Goal: Task Accomplishment & Management: Complete application form

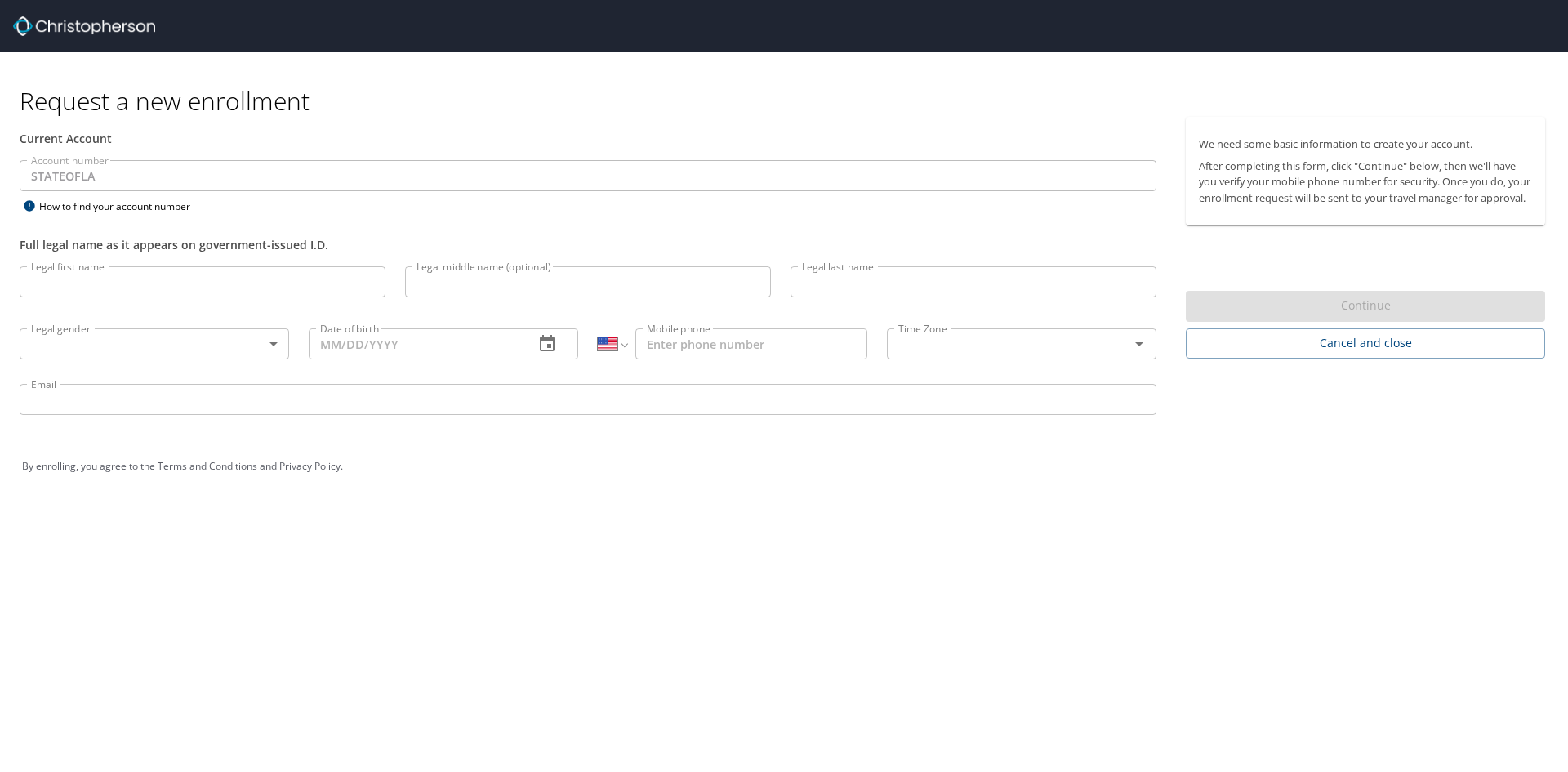
select select "US"
click at [219, 284] on input "Legal first name" at bounding box center [202, 282] width 366 height 31
type input "Kishera"
type input "Capri"
type input "r"
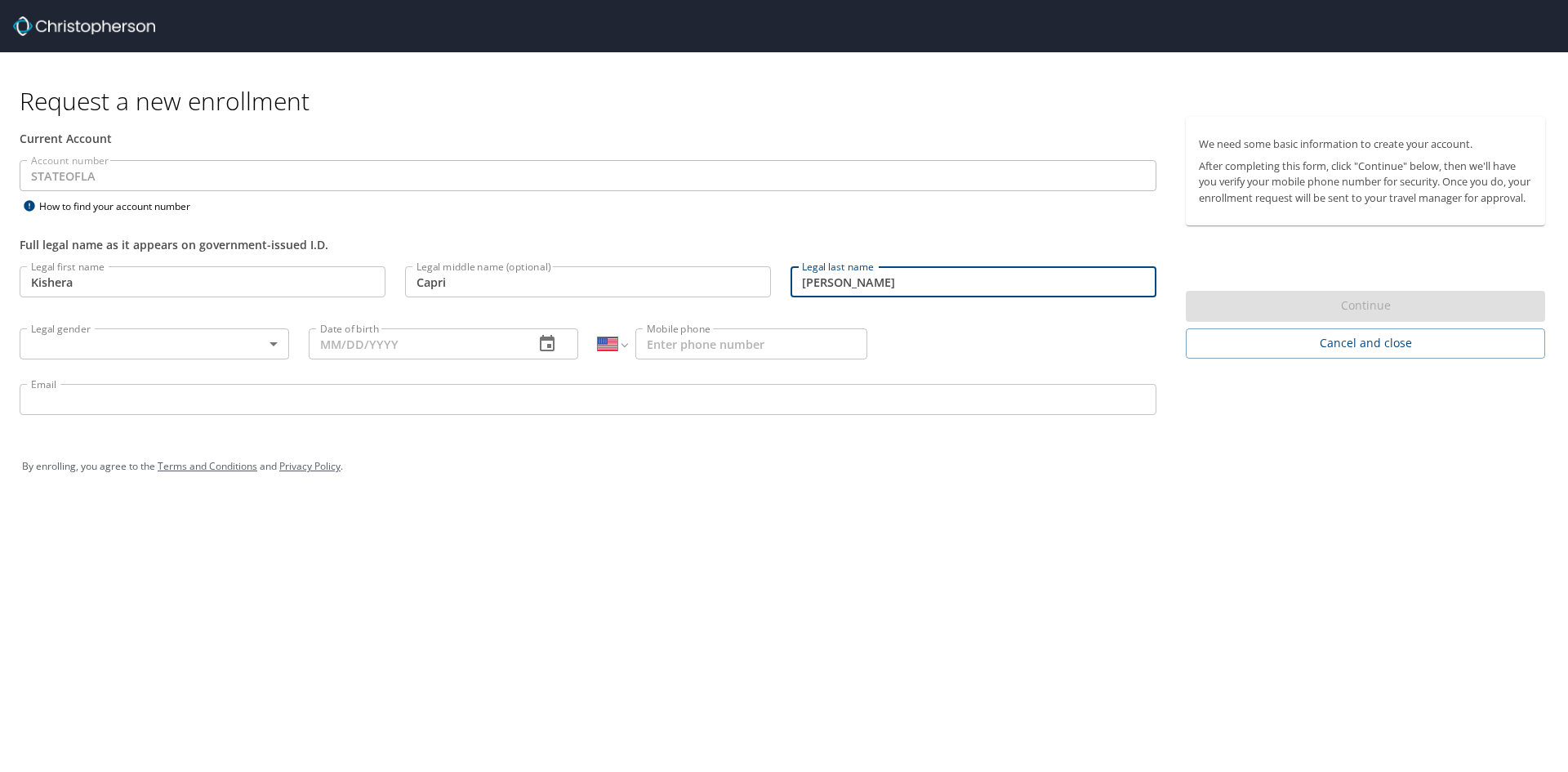
type input "[PERSON_NAME]"
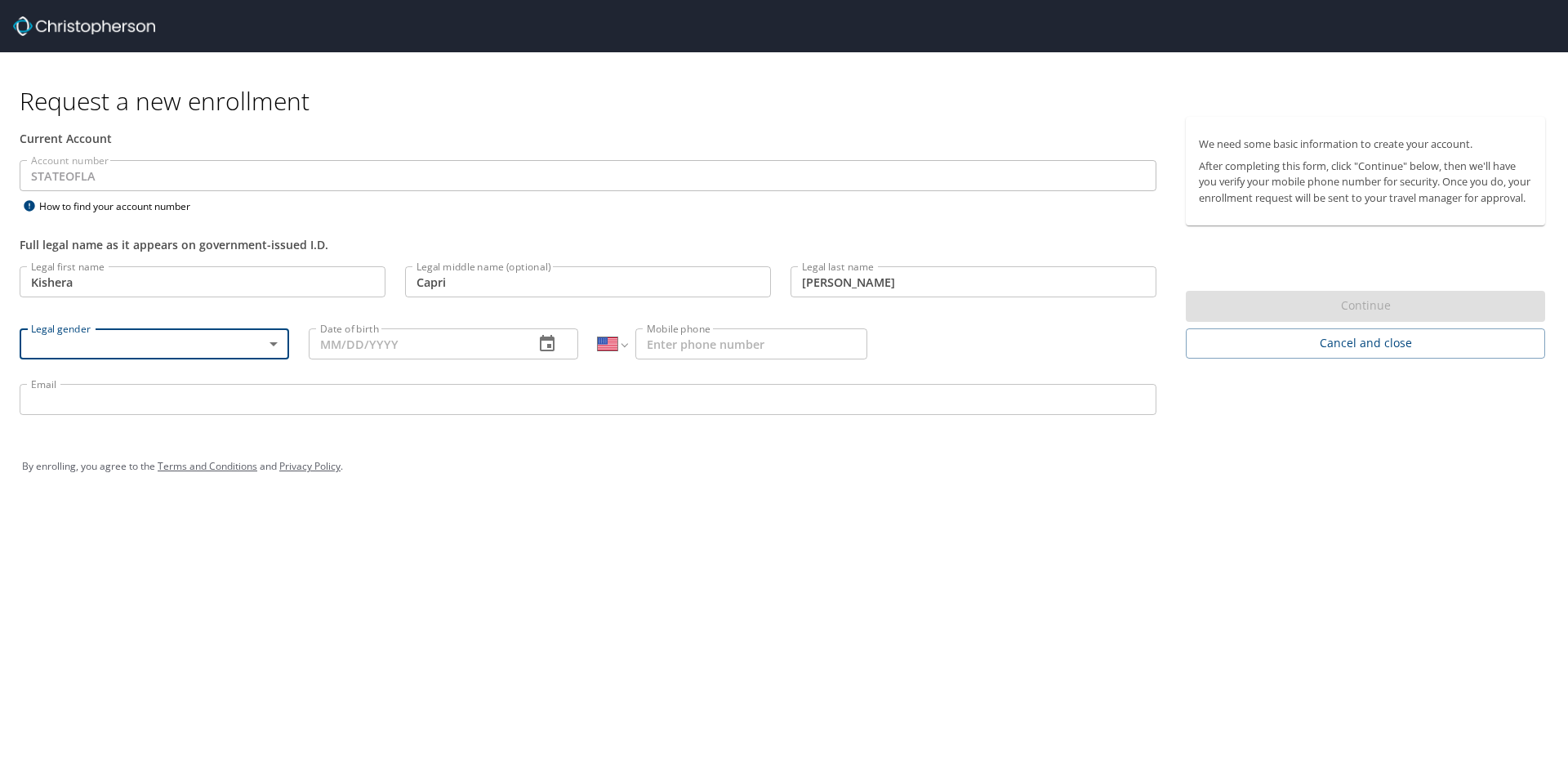
click at [297, 348] on div "Legal gender ​ Legal gender" at bounding box center [153, 343] width 289 height 62
click at [267, 338] on body "Request a new enrollment Current Account Account number STATEOFLA Account numbe…" at bounding box center [784, 386] width 1568 height 772
click at [247, 431] on li "[DEMOGRAPHIC_DATA]" at bounding box center [154, 431] width 269 height 29
type input "[DEMOGRAPHIC_DATA]"
click at [348, 342] on input "Date of birth" at bounding box center [415, 344] width 213 height 31
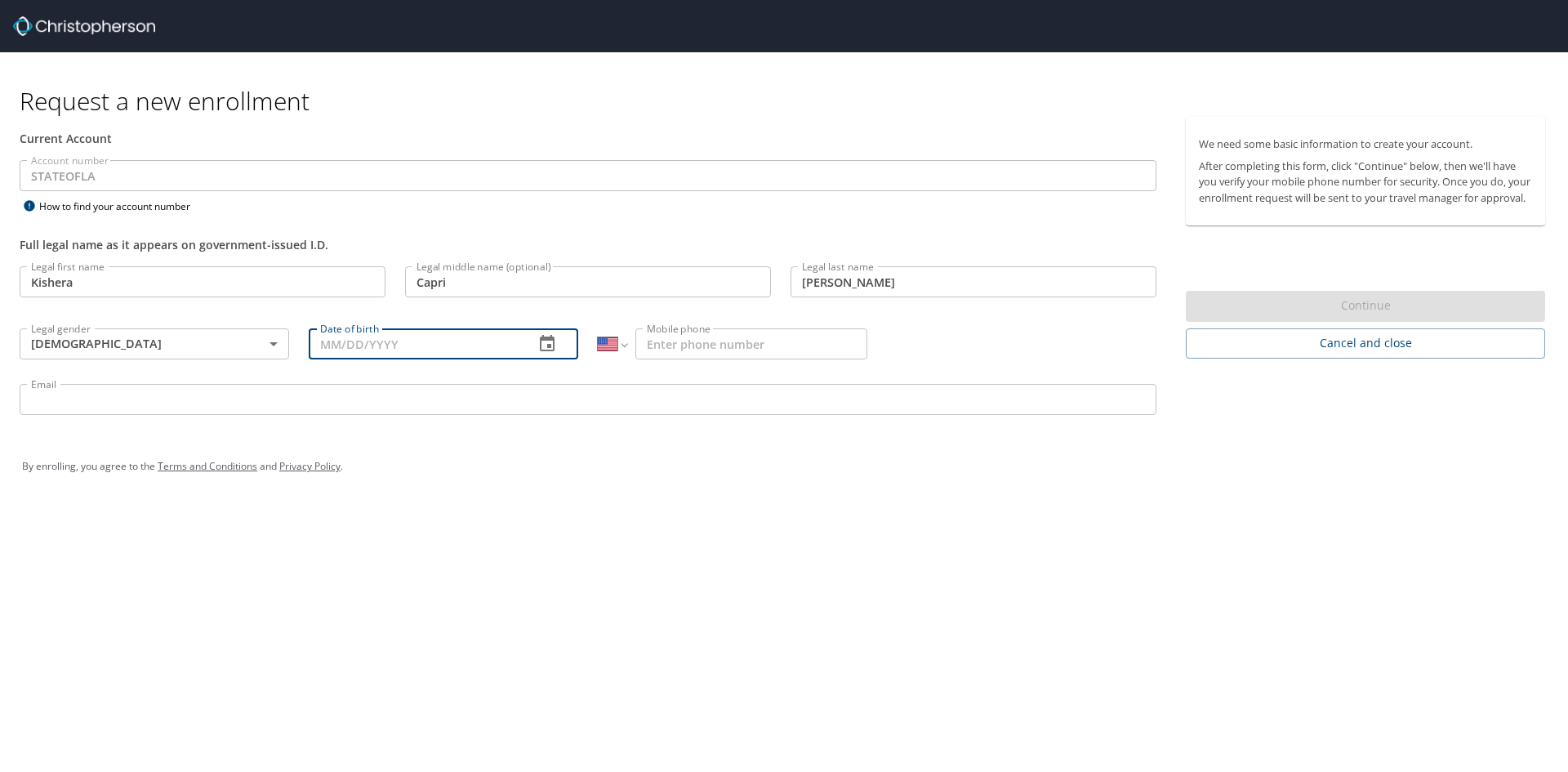
type input "1_/__/____"
type input "[DATE]"
click at [664, 347] on input "Mobile phone" at bounding box center [751, 344] width 232 height 31
type input "[PHONE_NUMBER]"
click at [285, 416] on p at bounding box center [588, 418] width 1137 height 5
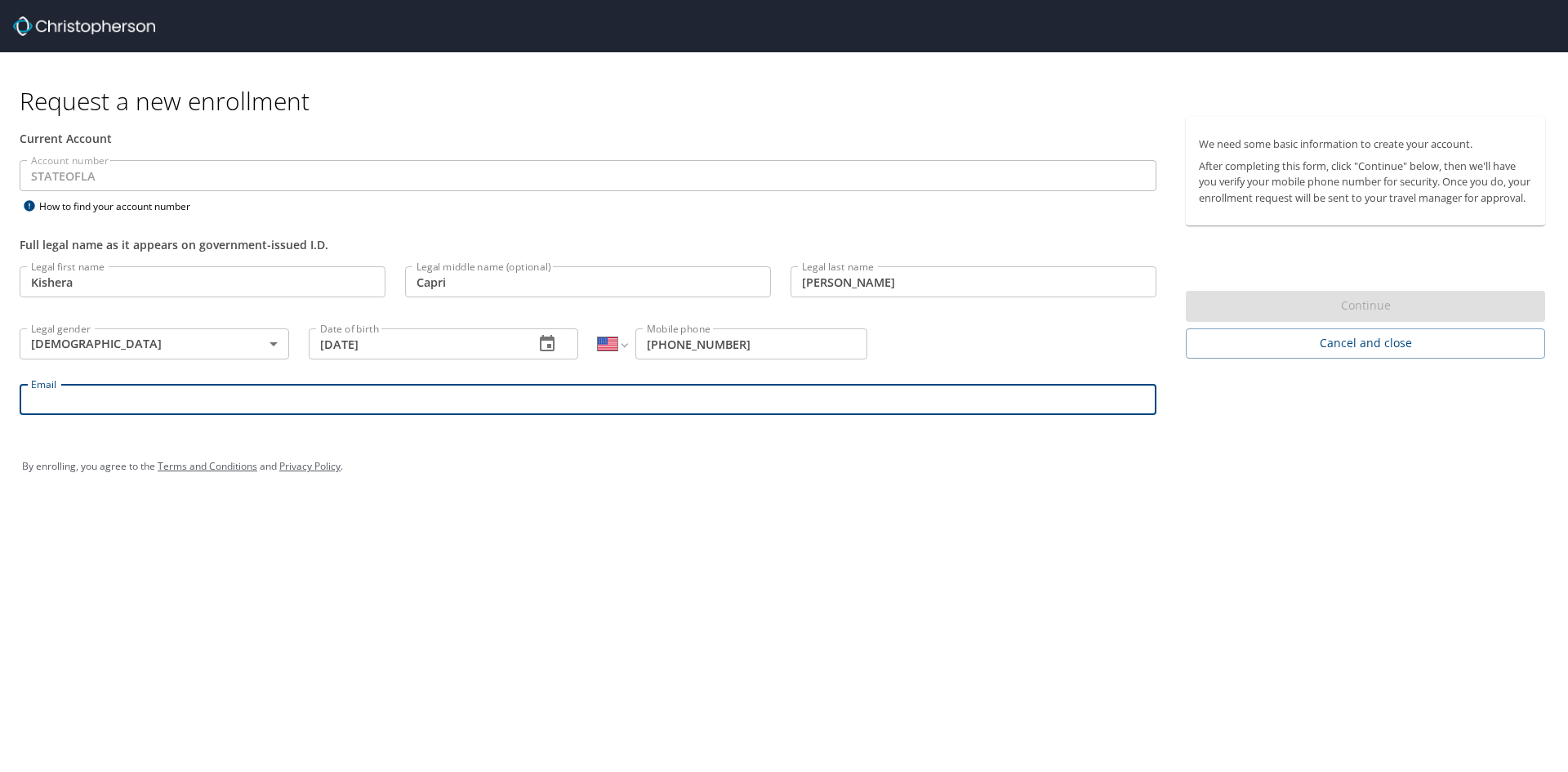
click at [254, 406] on input "Email" at bounding box center [588, 400] width 1137 height 31
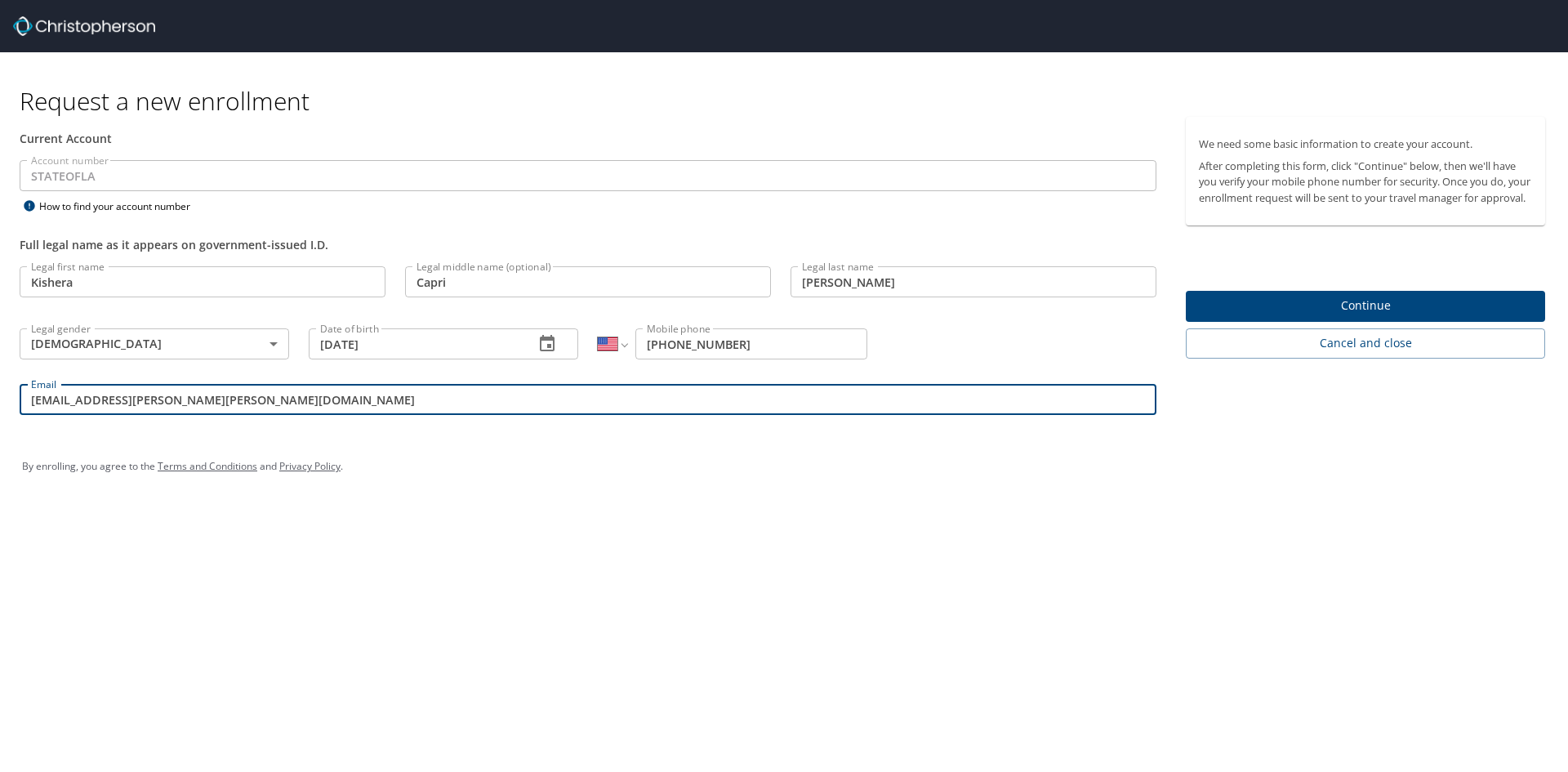
type input "[EMAIL_ADDRESS][PERSON_NAME][PERSON_NAME][DOMAIN_NAME]"
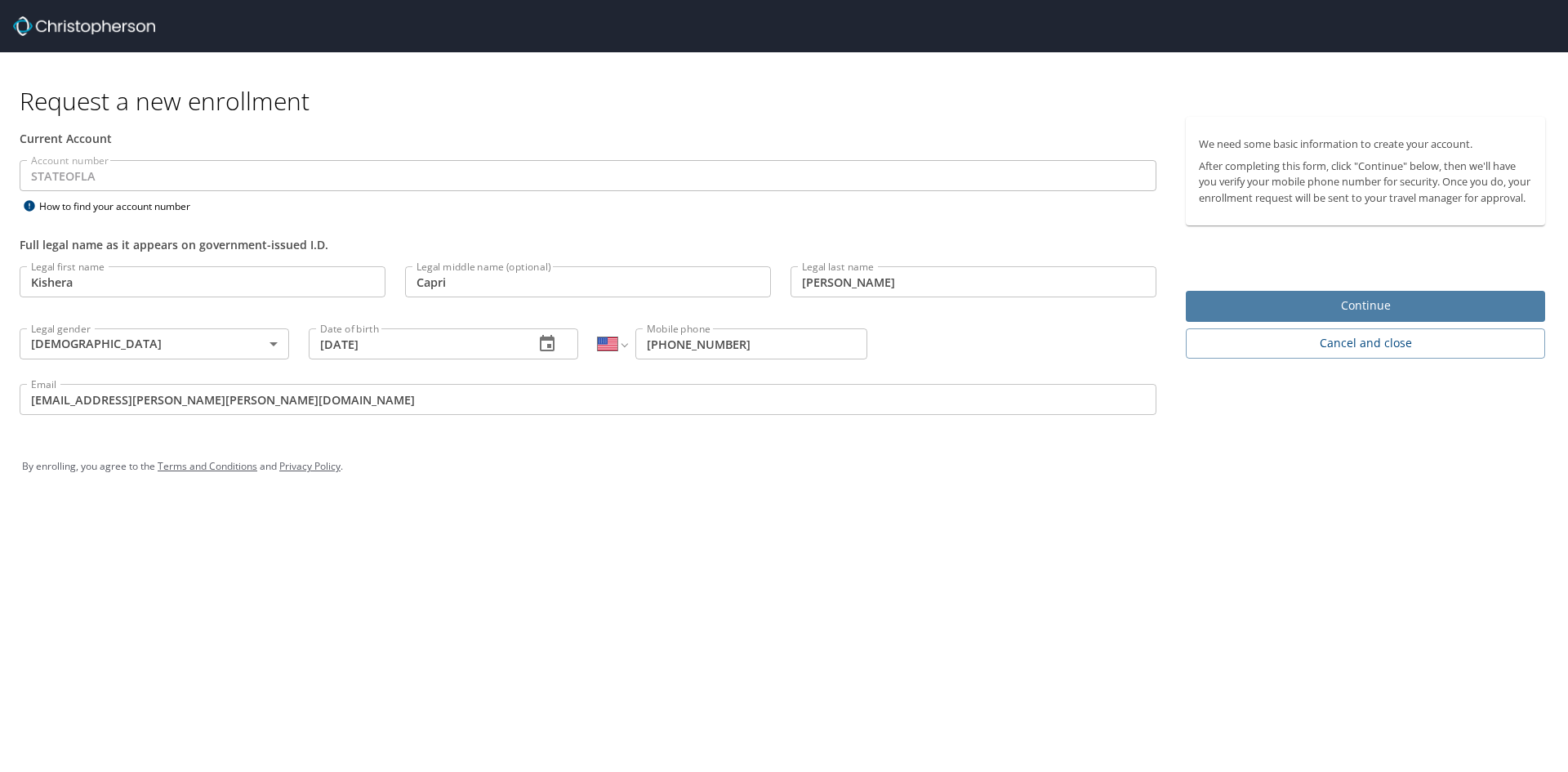
click at [1295, 317] on span "Continue" at bounding box center [1365, 306] width 333 height 21
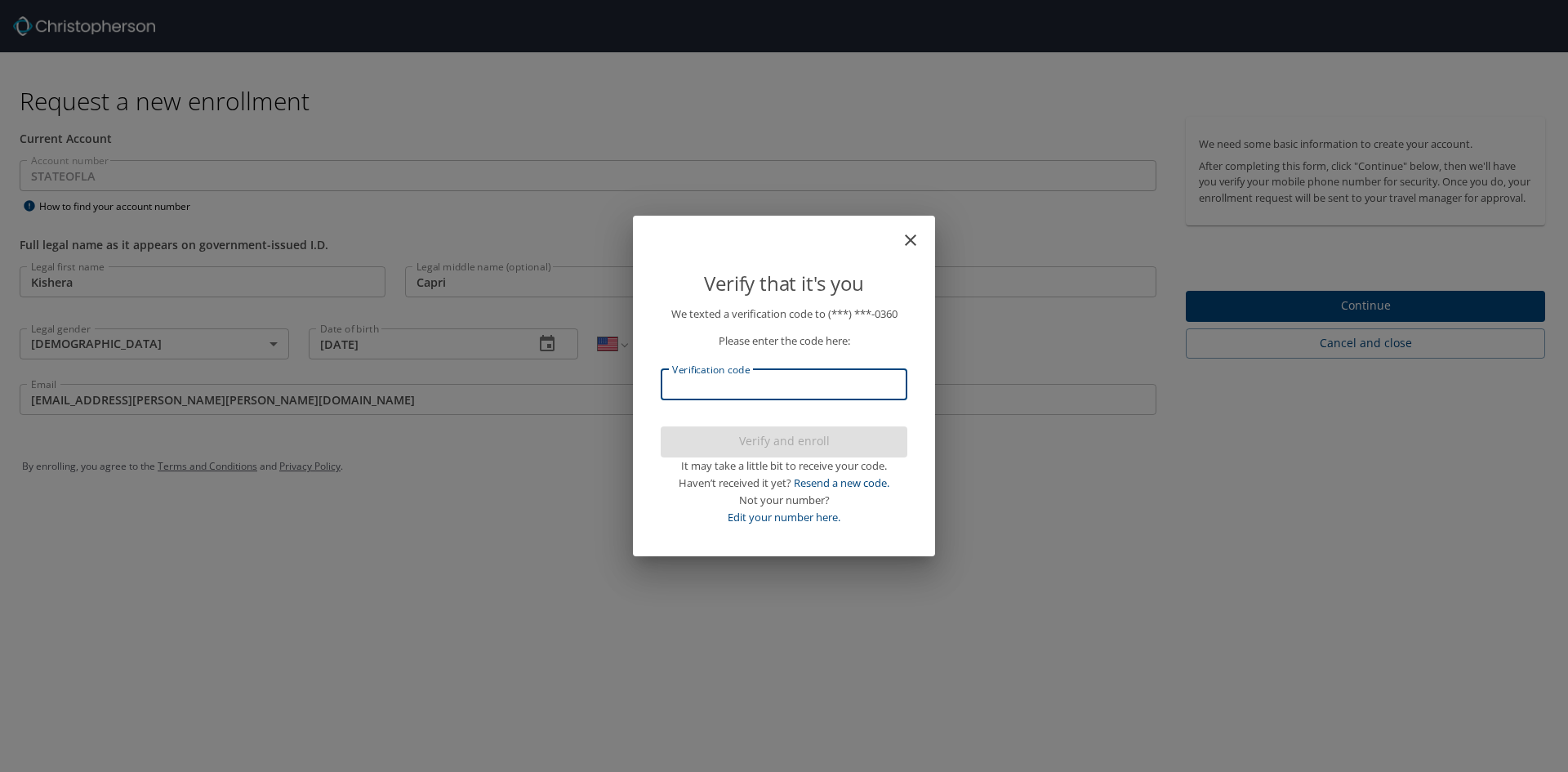
click at [792, 390] on input "Verification code" at bounding box center [784, 385] width 247 height 31
type input "797272"
click at [766, 446] on span "Verify and enroll" at bounding box center [784, 442] width 220 height 21
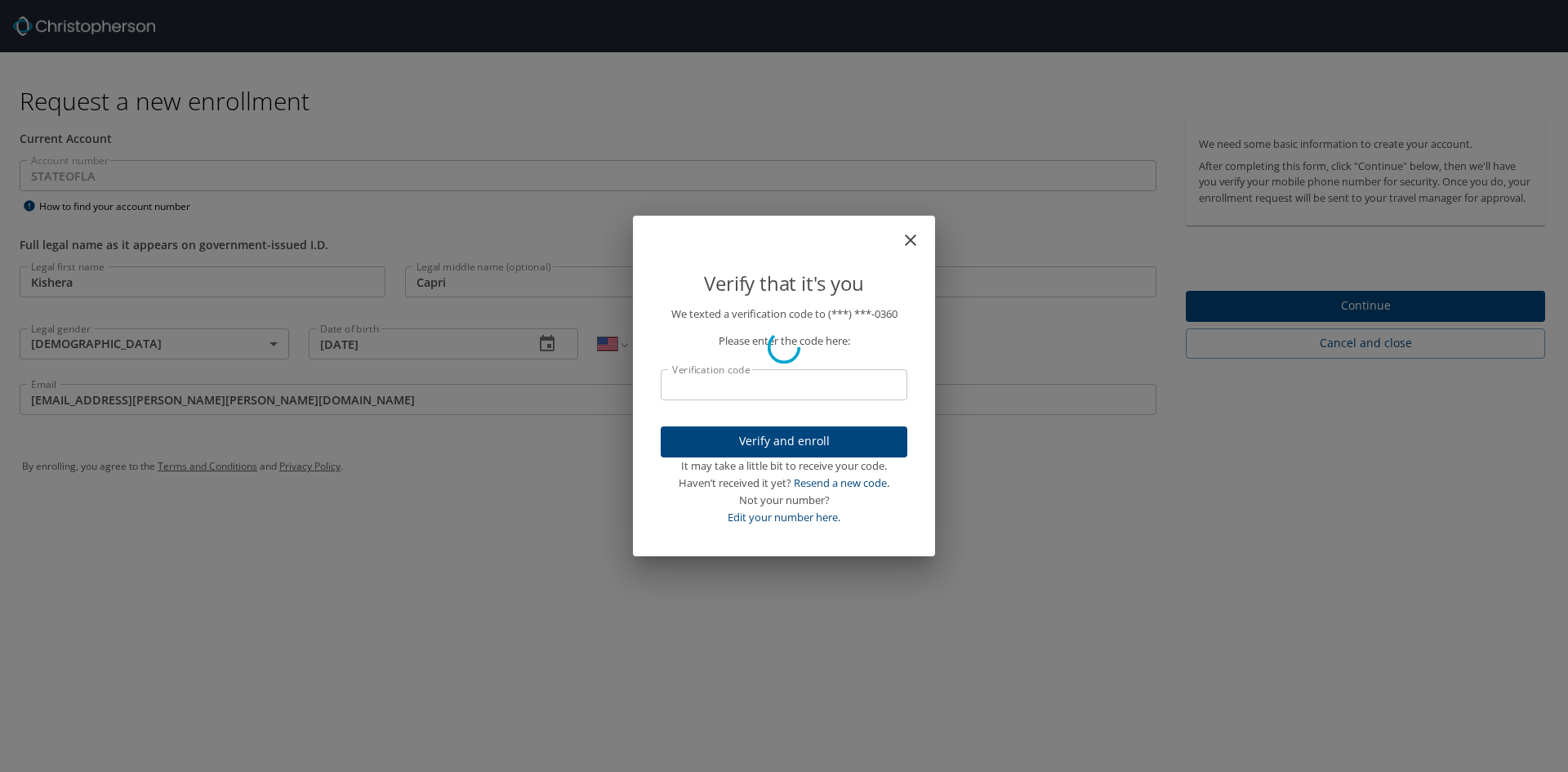
click at [1214, 319] on div "Verify that it's you We texted a verification code to (***) ***- 0360 Please en…" at bounding box center [784, 386] width 1568 height 772
click at [1337, 323] on div "Verify that it's you We texted a verification code to (***) ***- 0360 Please en…" at bounding box center [784, 386] width 1568 height 772
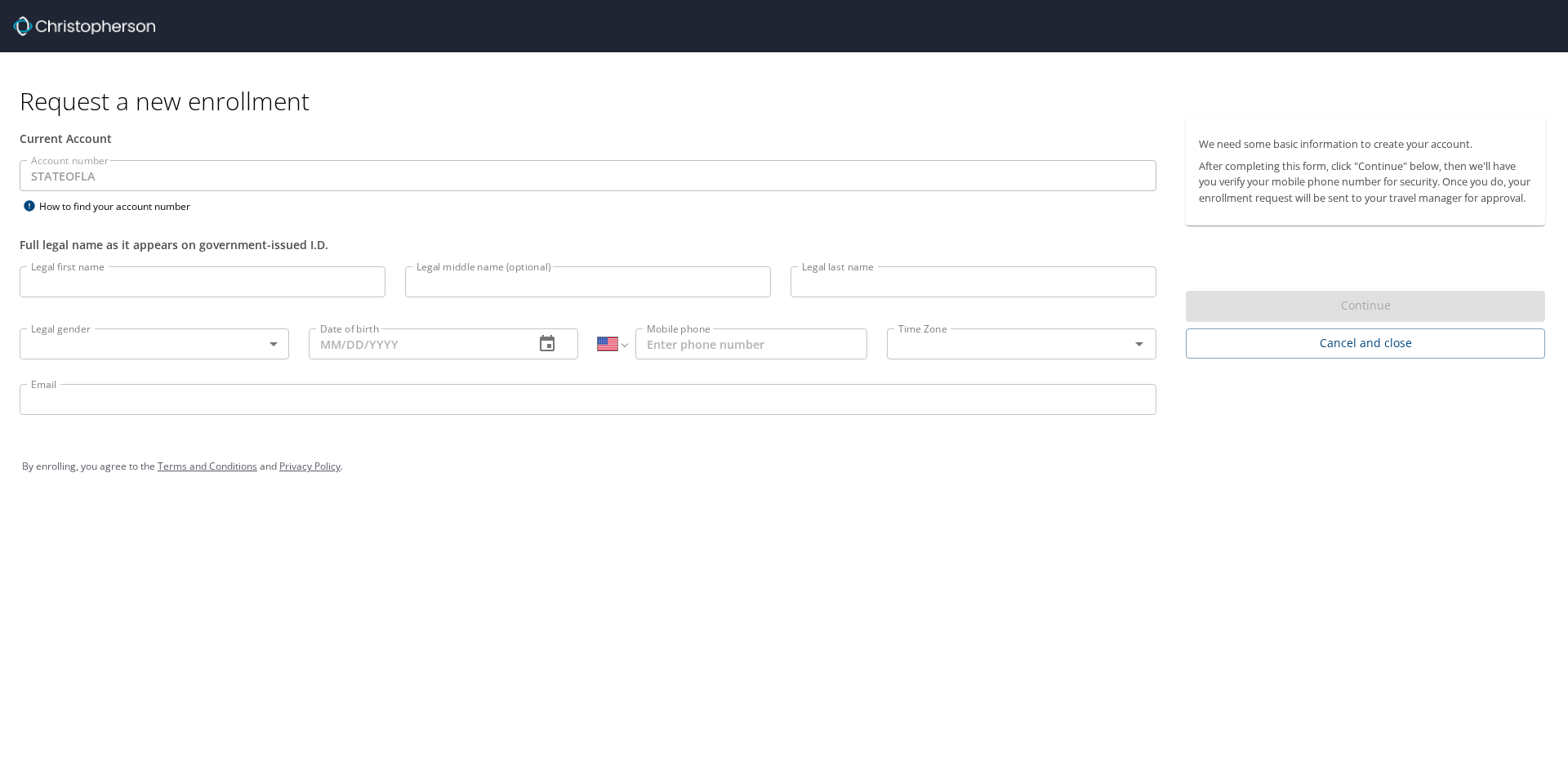
select select "US"
click at [172, 280] on input "Legal first name" at bounding box center [202, 282] width 366 height 31
type input "Kishera"
type input "Capri"
type input "[PERSON_NAME]"
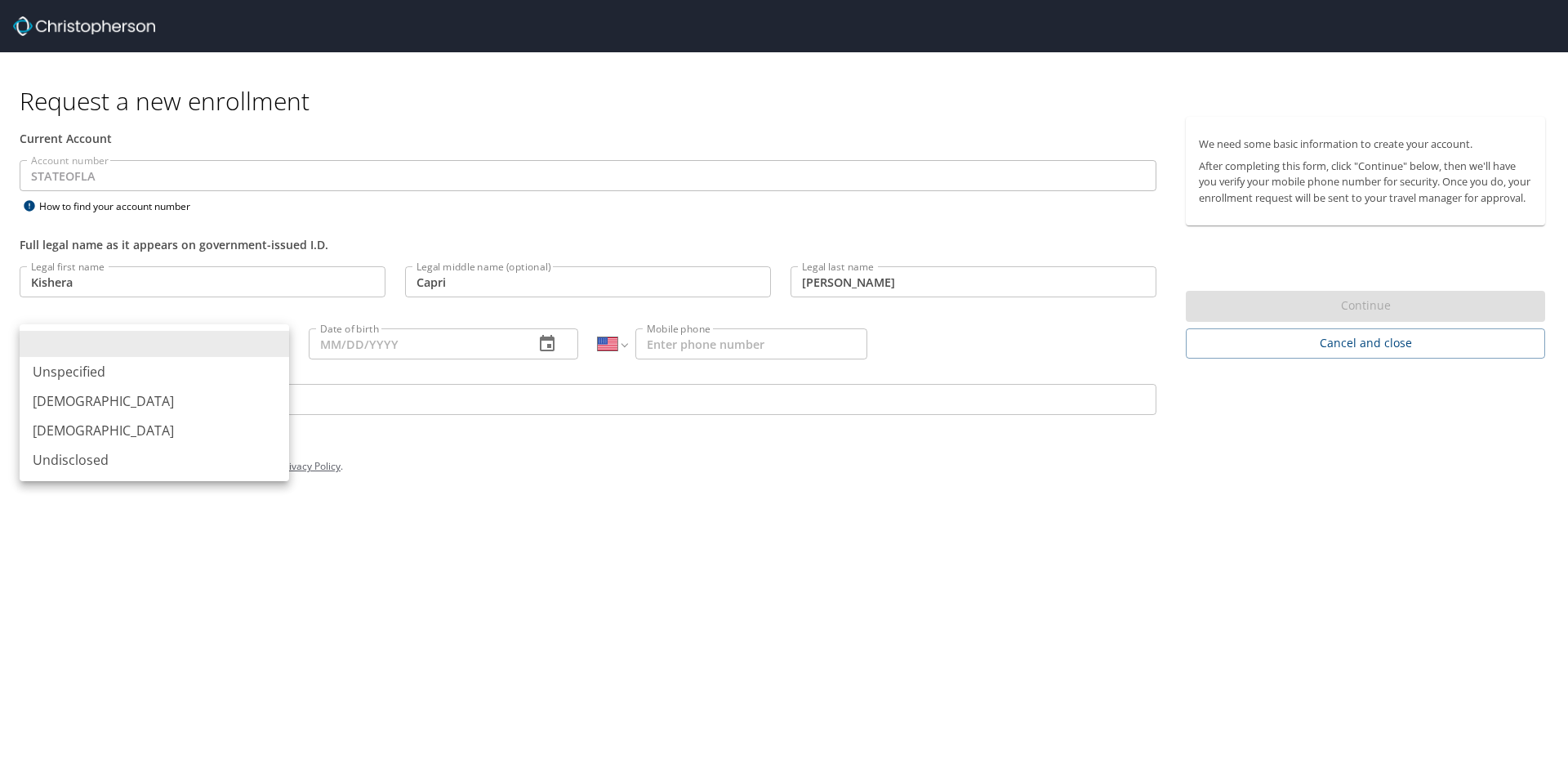
click at [248, 335] on body "Request a new enrollment Current Account Account number STATEOFLA Account numbe…" at bounding box center [784, 386] width 1568 height 772
click at [246, 428] on li "[DEMOGRAPHIC_DATA]" at bounding box center [154, 431] width 269 height 29
type input "[DEMOGRAPHIC_DATA]"
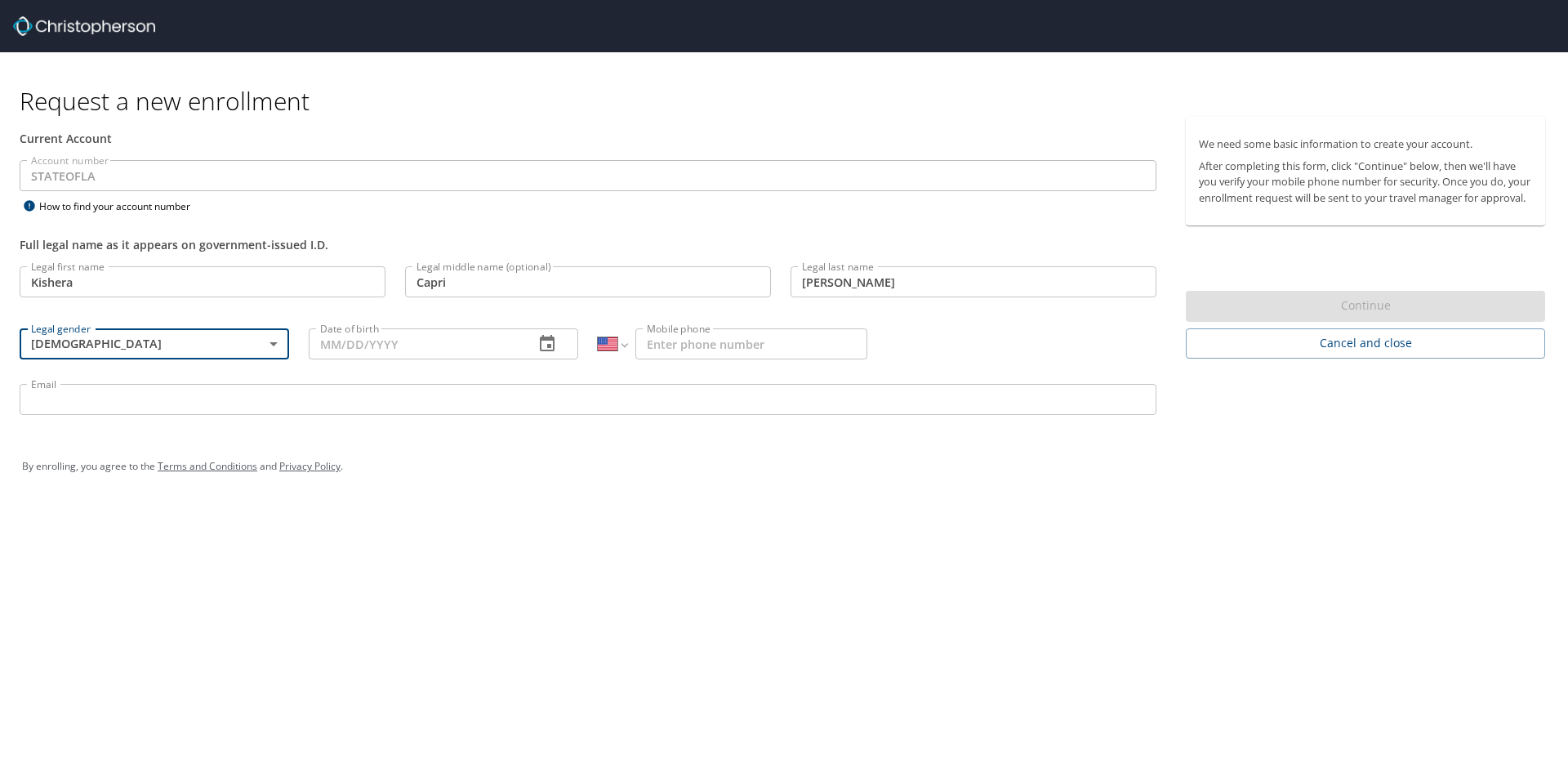
click at [397, 341] on input "Date of birth" at bounding box center [415, 344] width 213 height 31
type input "[DATE]"
type input "[PHONE_NUMBER]"
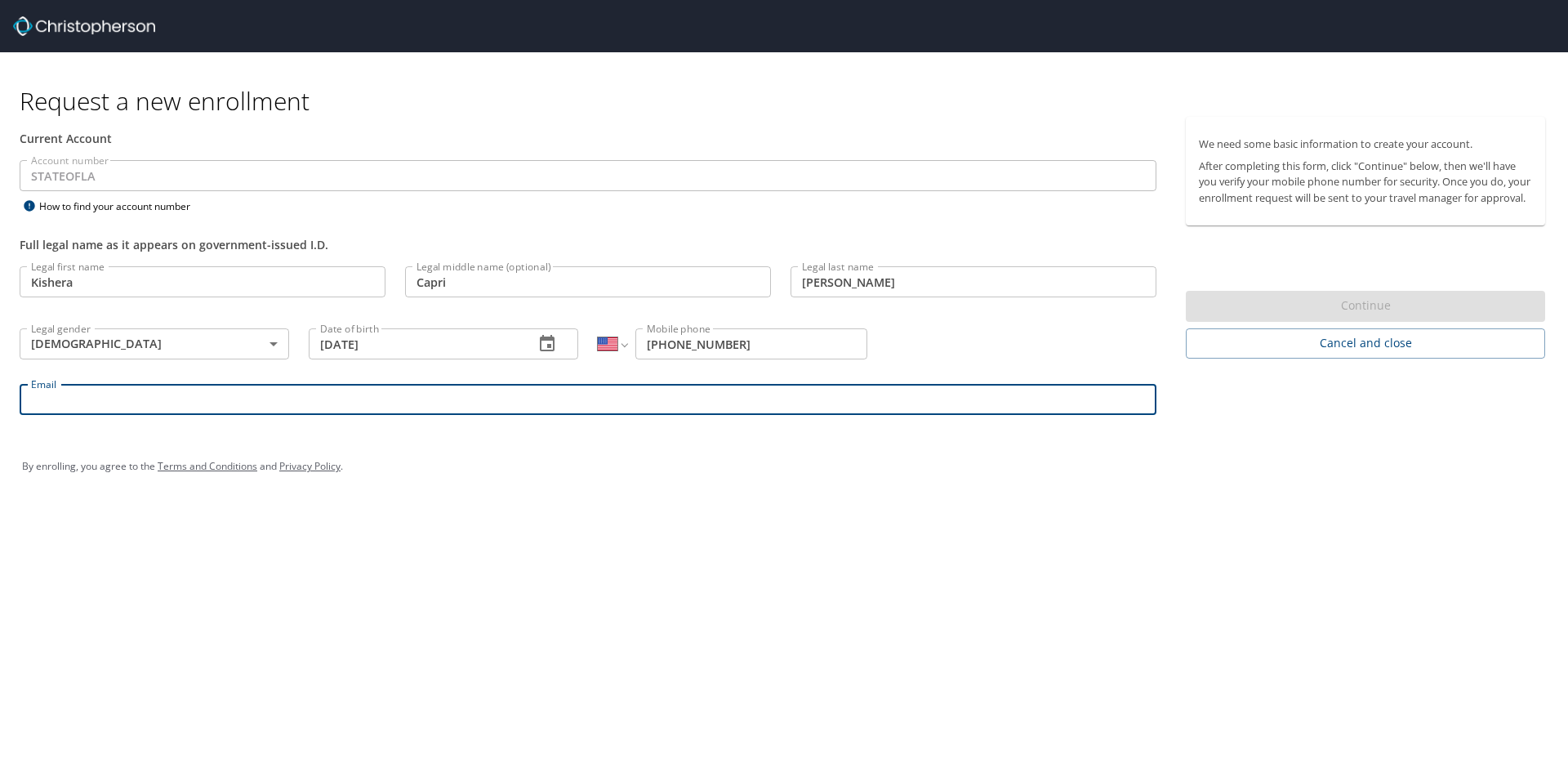
click at [56, 405] on input "Email" at bounding box center [588, 400] width 1137 height 31
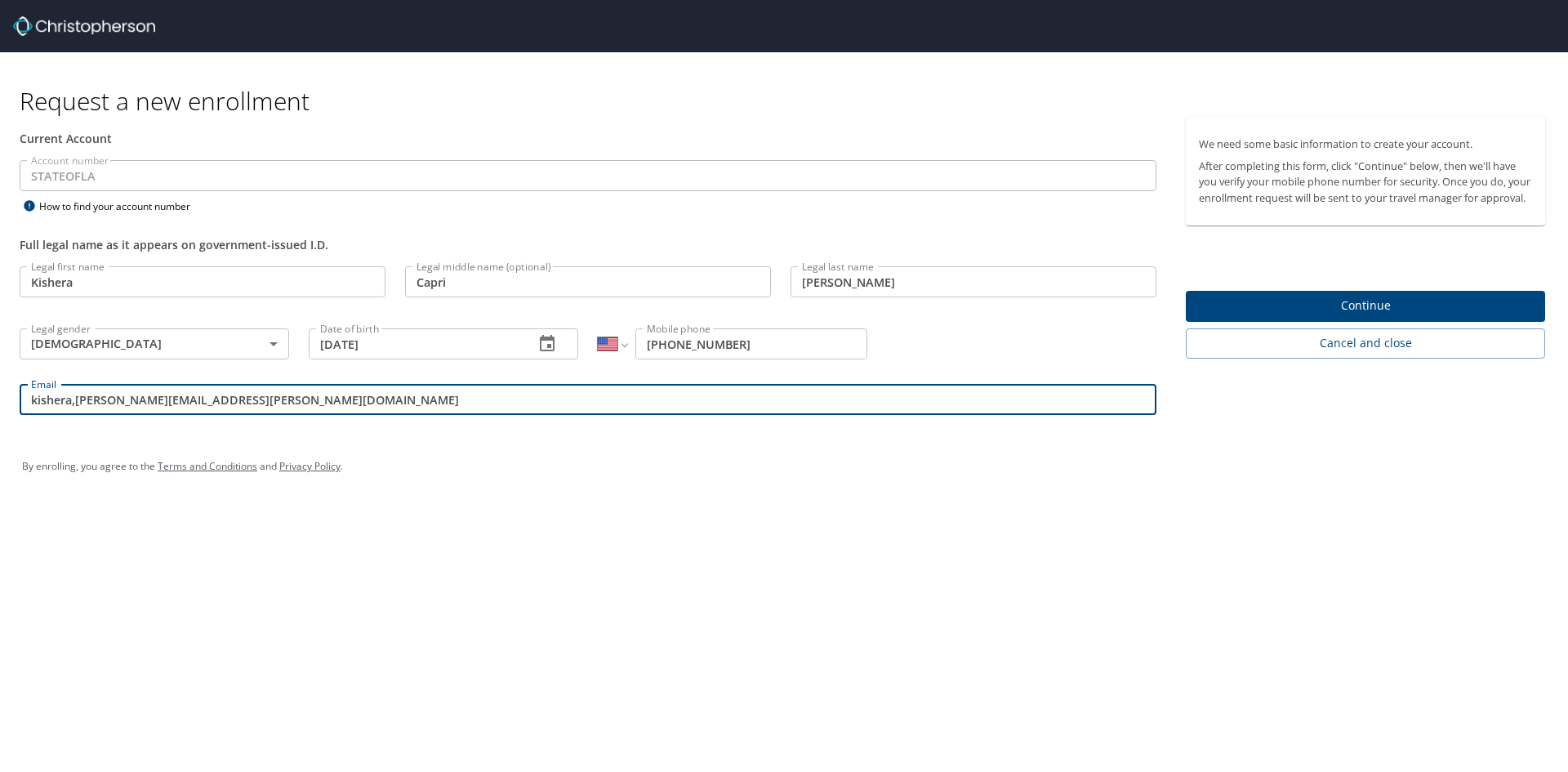
type input "kishera,reddick@susla.edu"
click at [1264, 317] on span "Continue" at bounding box center [1365, 306] width 333 height 21
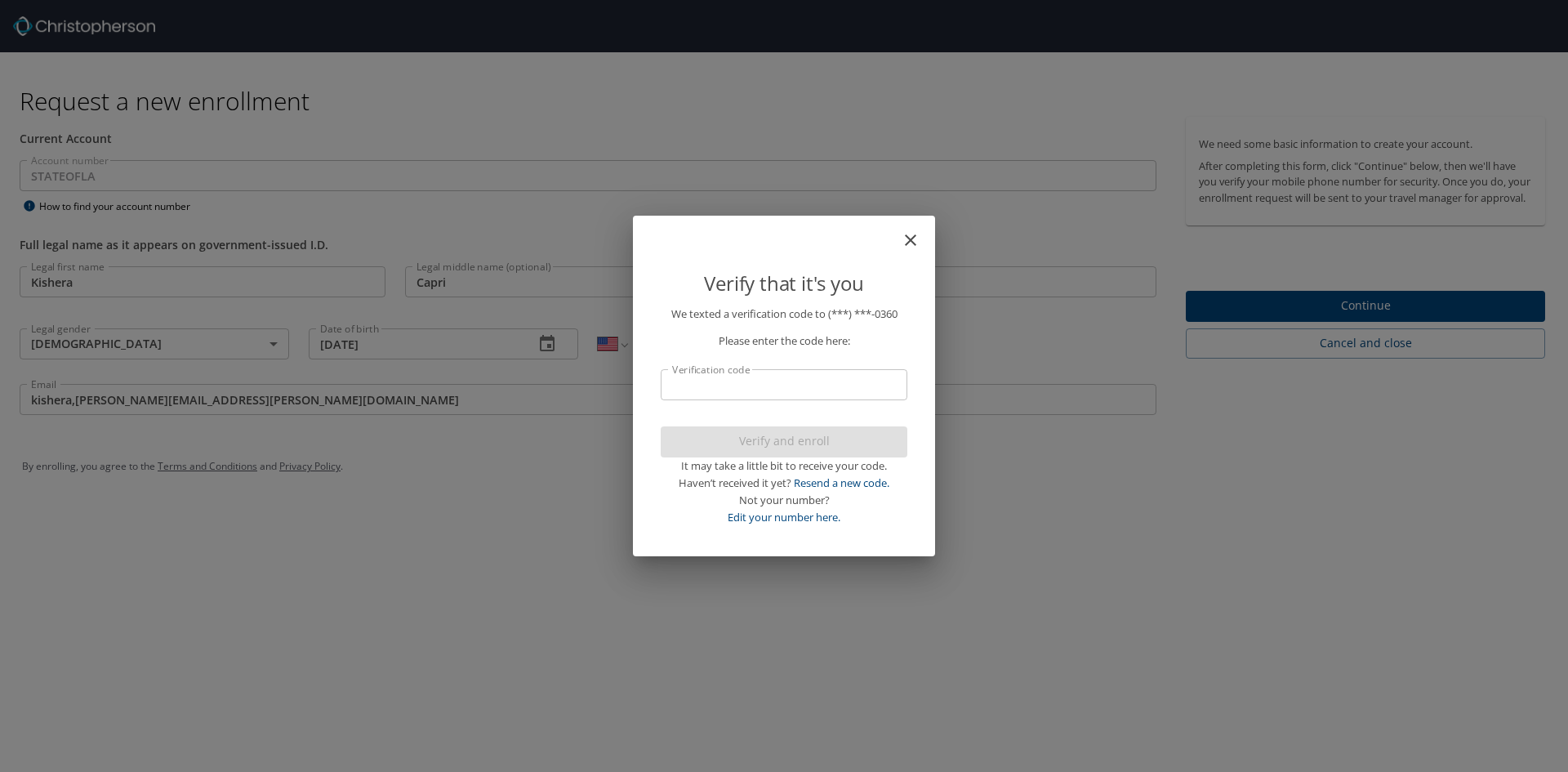
click at [766, 386] on input "Verification code" at bounding box center [784, 385] width 247 height 31
type input "104362"
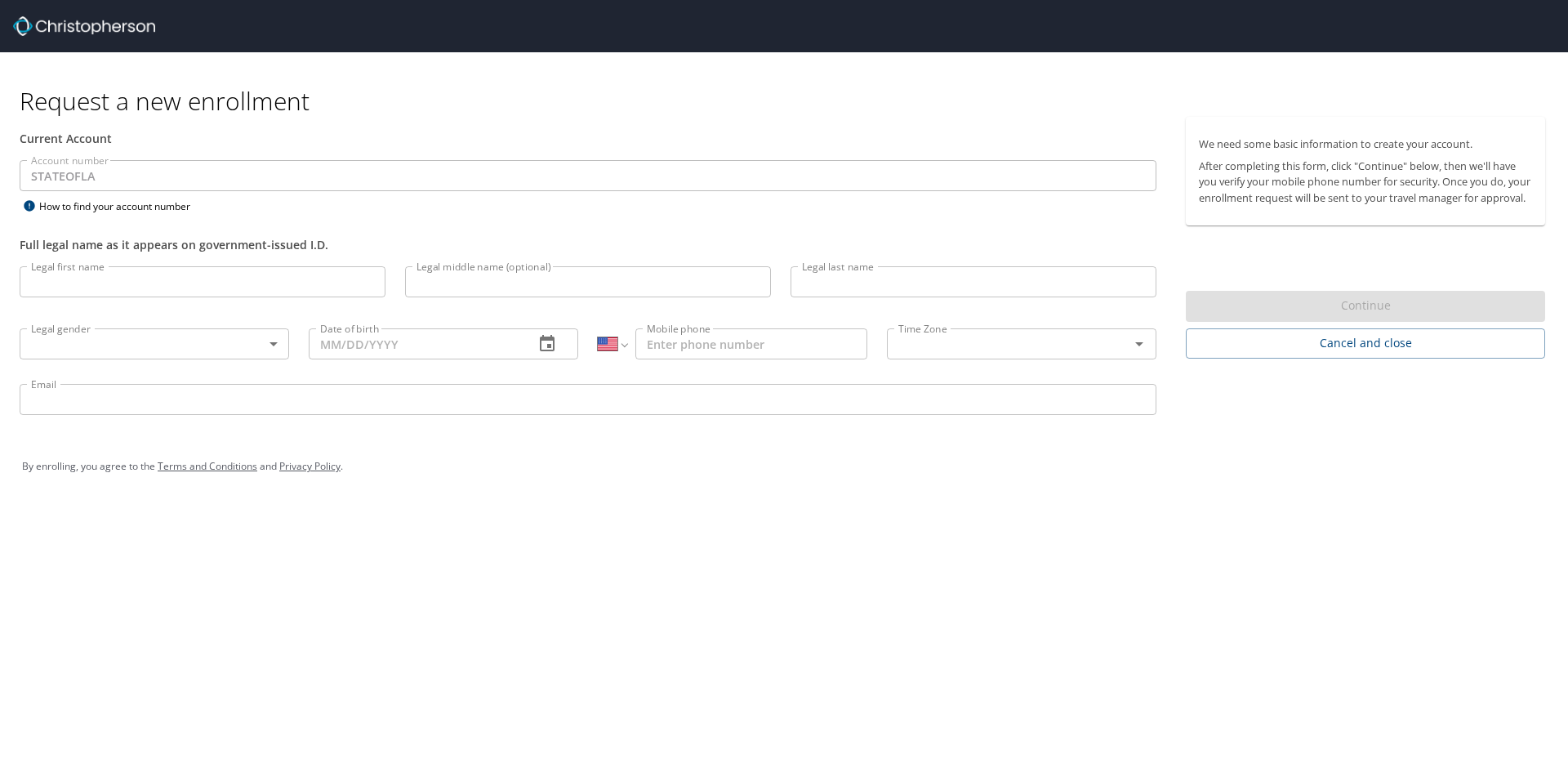
select select "US"
click at [108, 293] on input "Legal first name" at bounding box center [202, 282] width 366 height 31
type input "Kishera"
type input "Capri"
type input "[PERSON_NAME]"
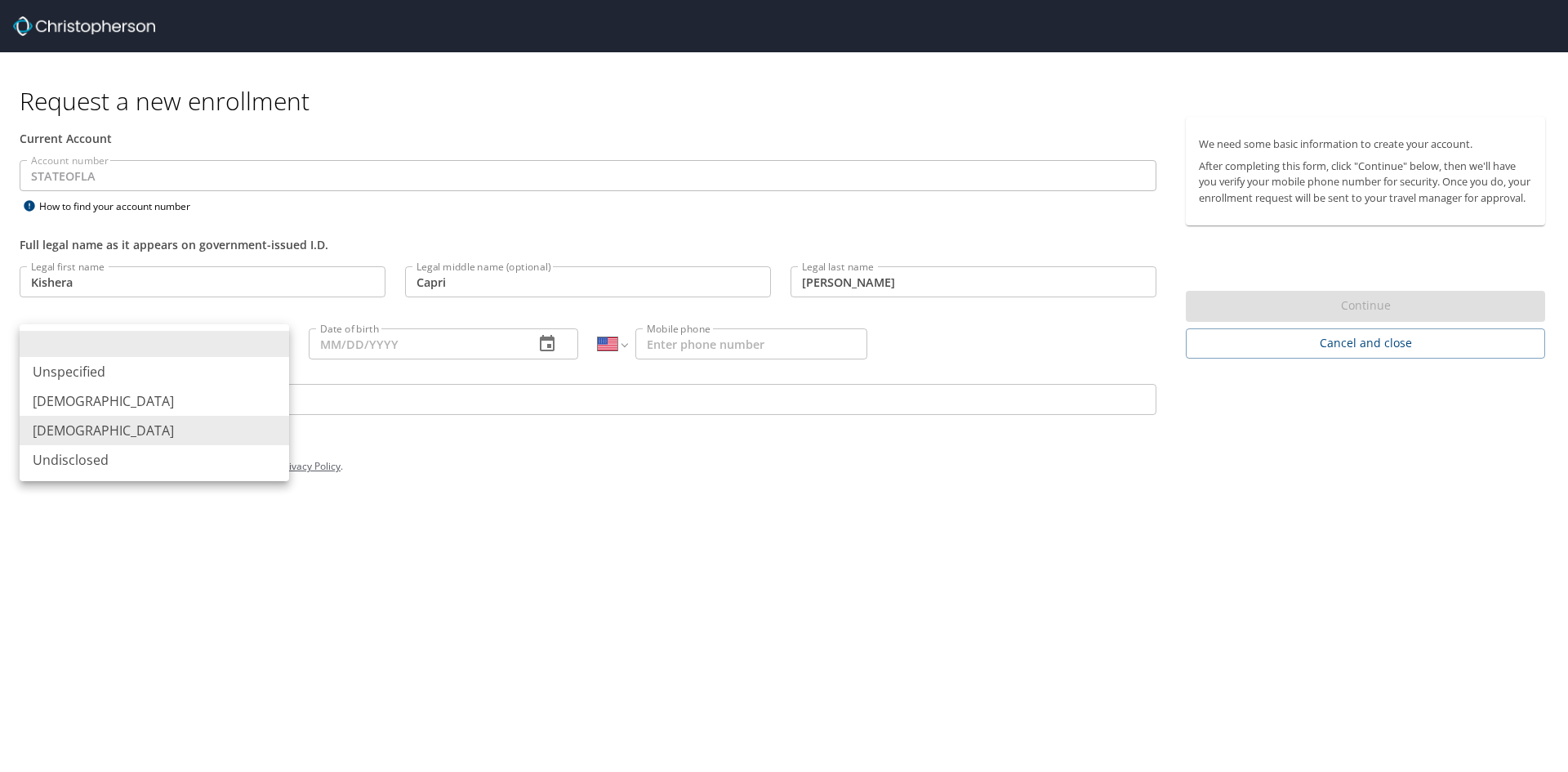
type input "[DEMOGRAPHIC_DATA]"
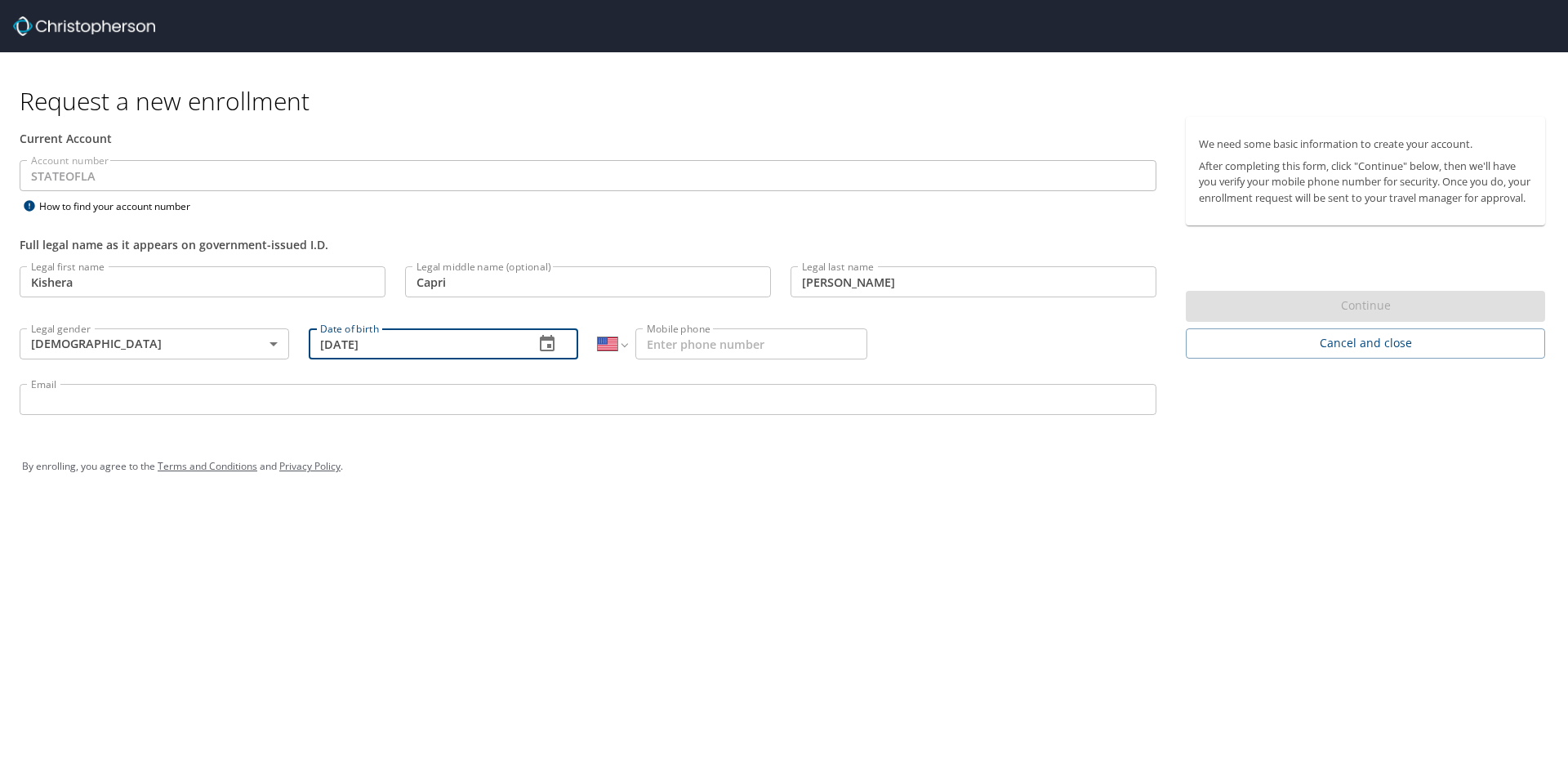
type input "[DATE]"
type input "[PHONE_NUMBER]"
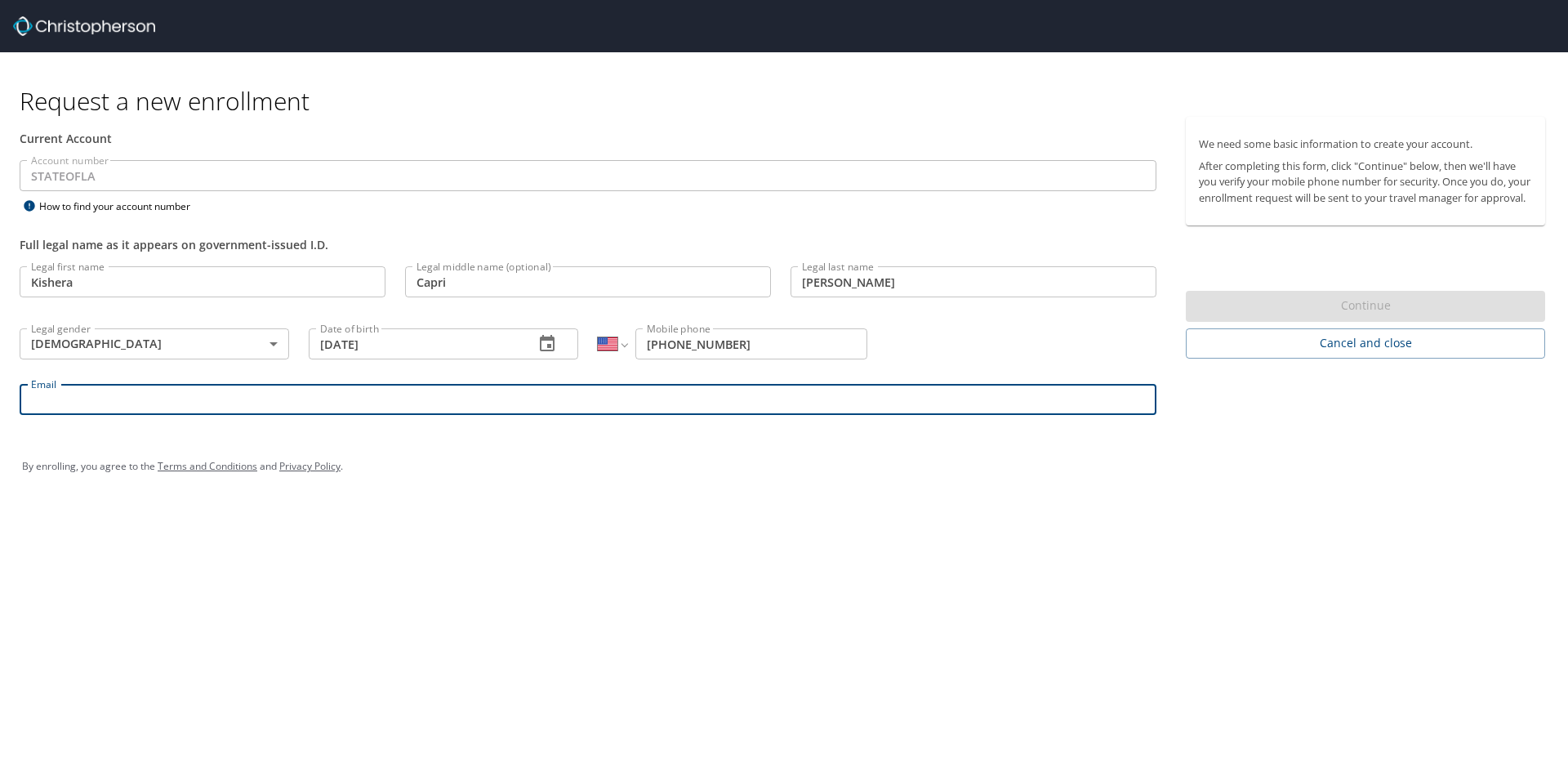
click at [93, 400] on input "Email" at bounding box center [588, 400] width 1137 height 31
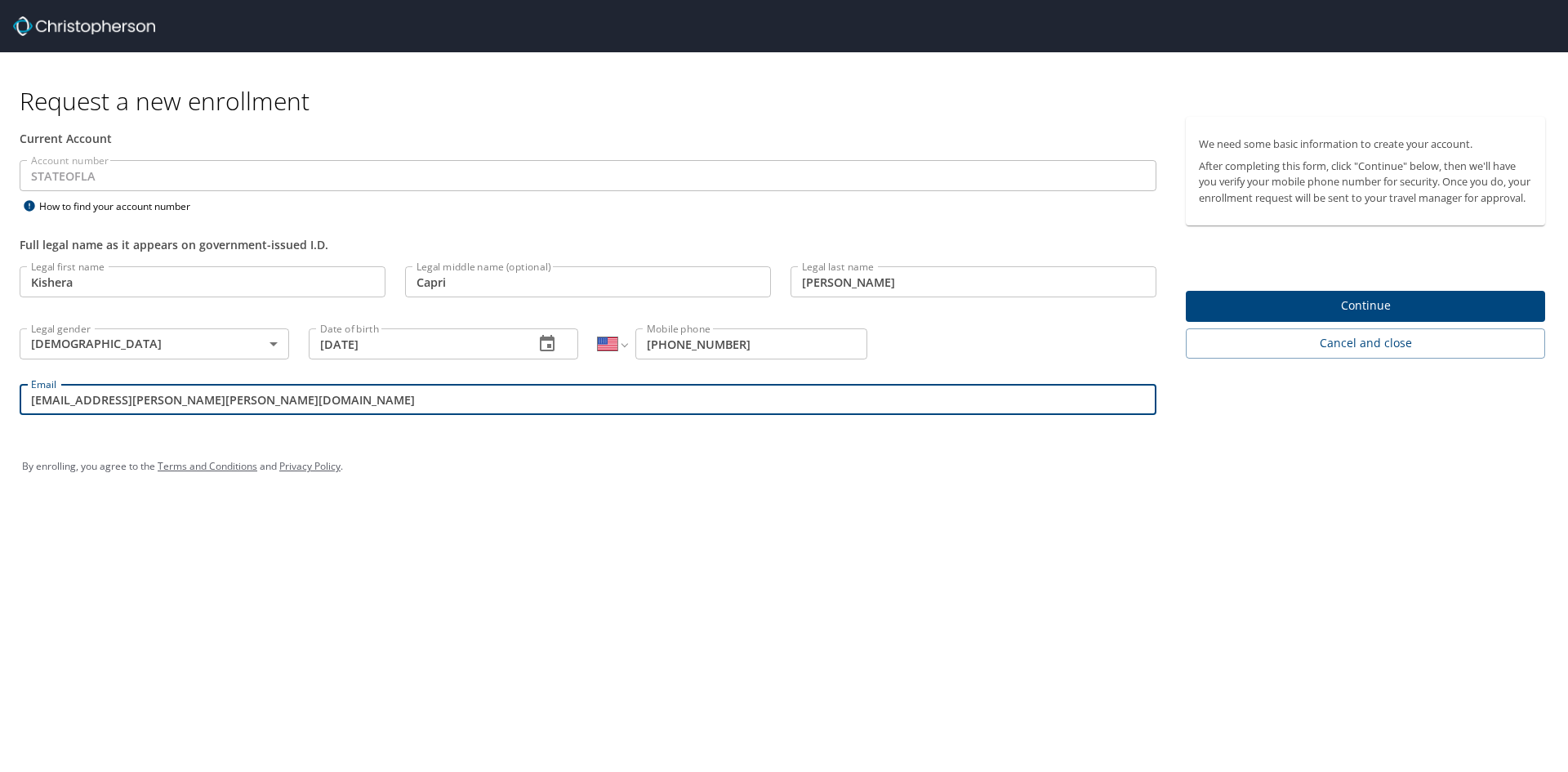
type input "[EMAIL_ADDRESS][PERSON_NAME][PERSON_NAME][DOMAIN_NAME]"
click at [1239, 317] on span "Continue" at bounding box center [1365, 306] width 333 height 21
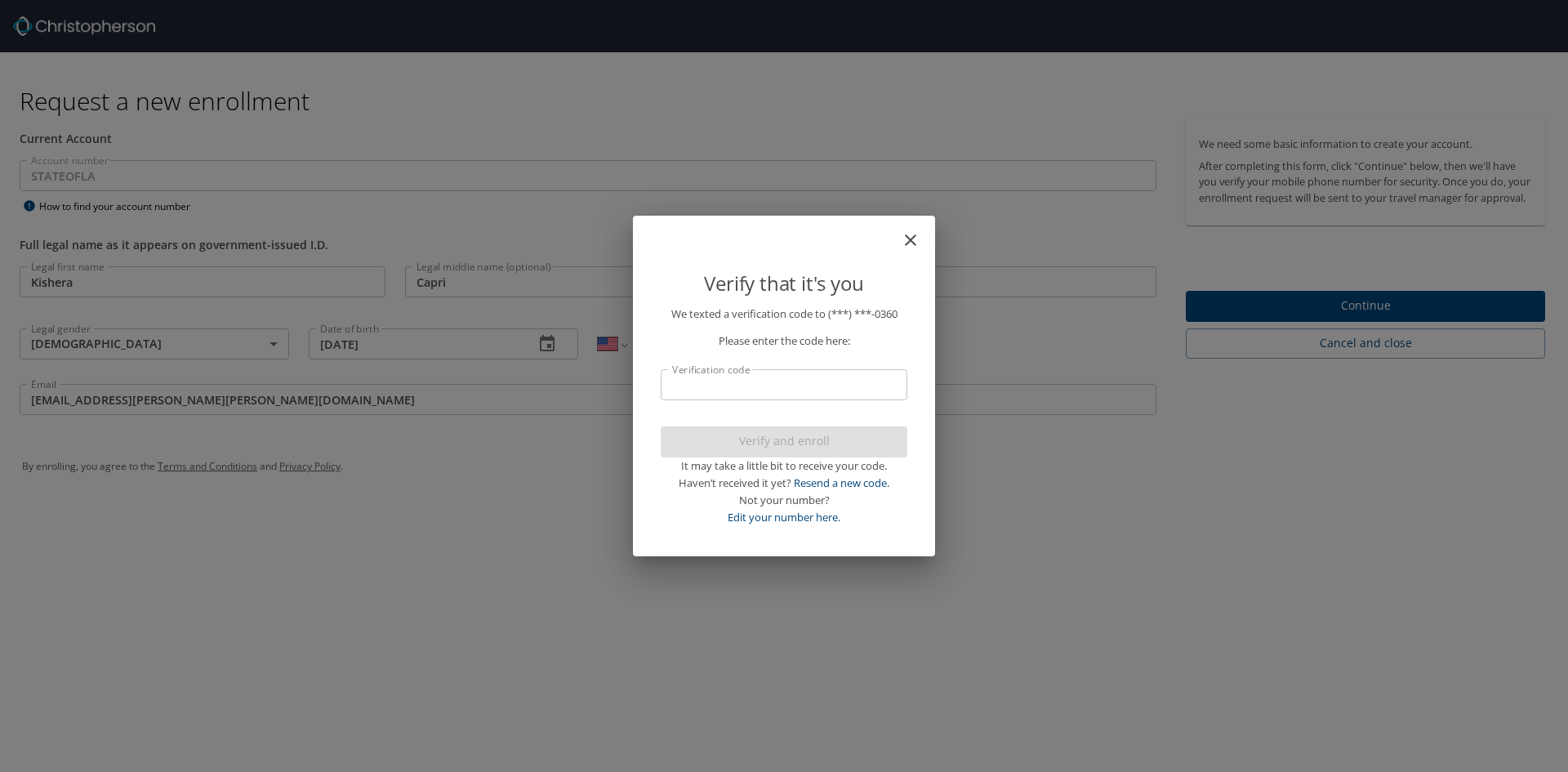
click at [785, 382] on input "Verification code" at bounding box center [784, 385] width 247 height 31
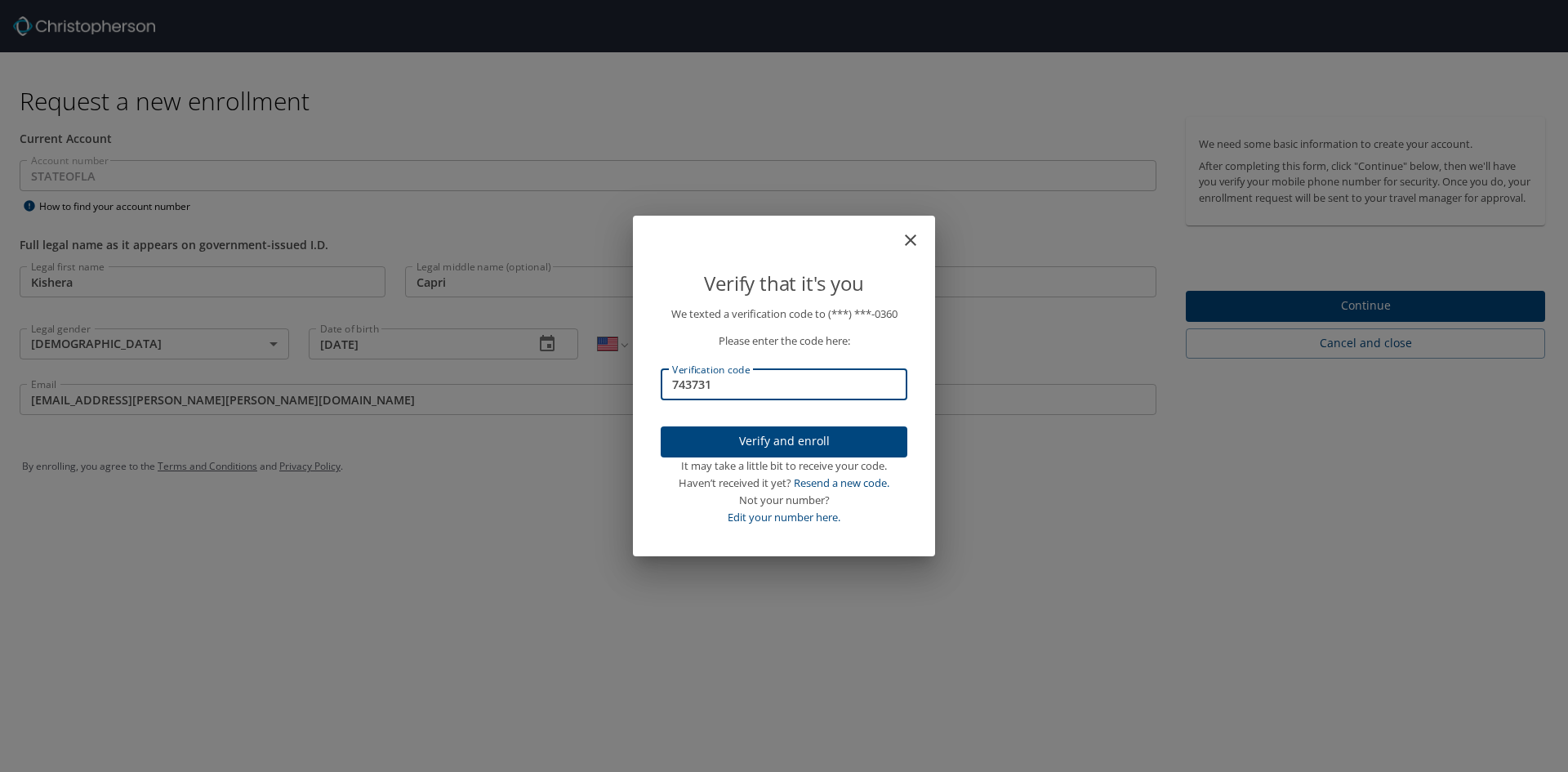
type input "743731"
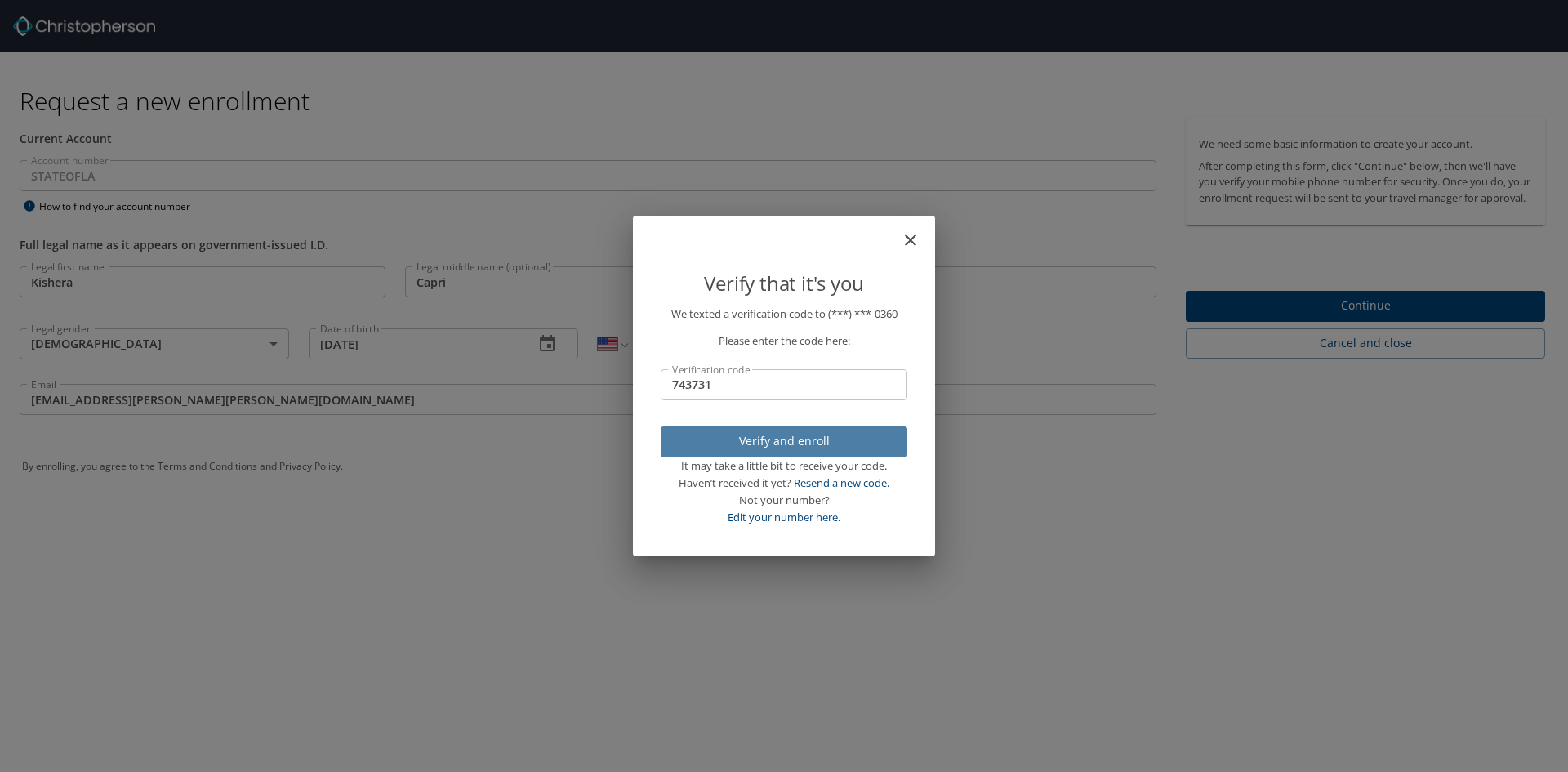
click at [742, 443] on span "Verify and enroll" at bounding box center [784, 442] width 220 height 21
click at [1235, 323] on div "Verify that it's you We texted a verification code to (***) ***- 0360 Please en…" at bounding box center [784, 386] width 1568 height 772
click at [1227, 324] on div "Verify that it's you We texted a verification code to (***) ***- 0360 Please en…" at bounding box center [784, 386] width 1568 height 772
click at [1238, 326] on div "Verify that it's you We texted a verification code to (***) ***- 0360 Please en…" at bounding box center [784, 386] width 1568 height 772
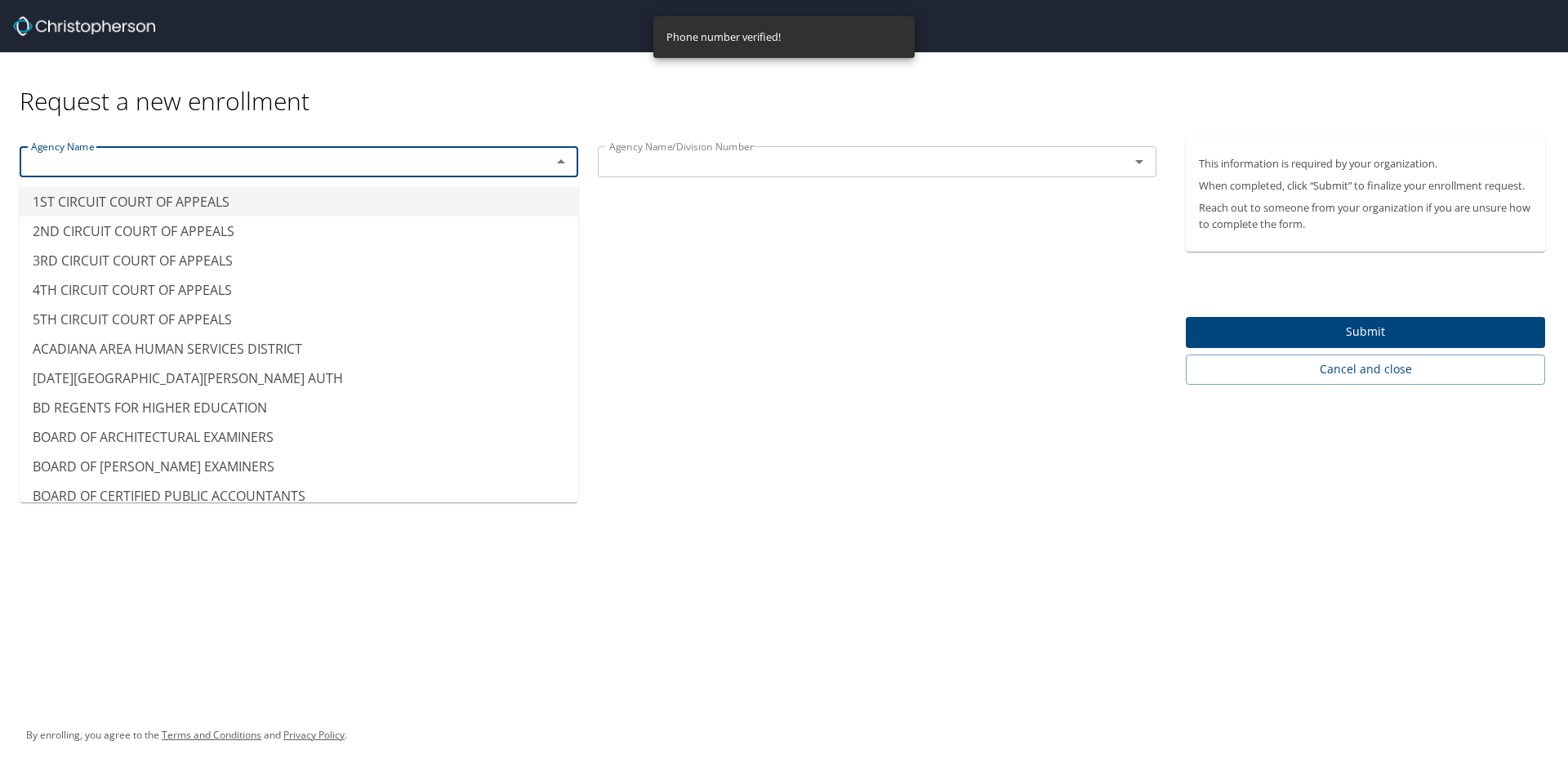
click at [452, 159] on input "text" at bounding box center [275, 161] width 501 height 21
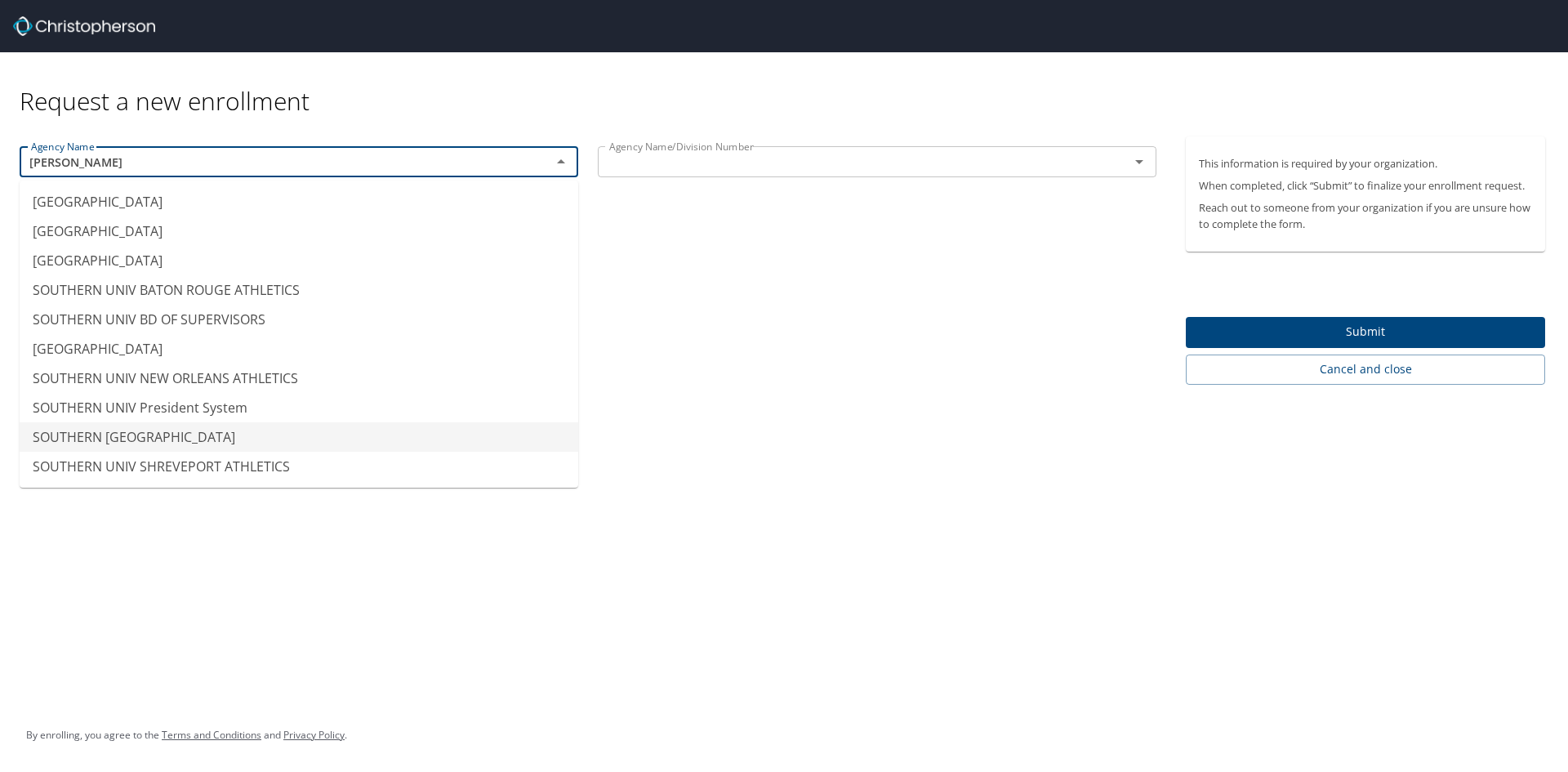
click at [165, 436] on li "SOUTHERN UNIV SHREVEPORT" at bounding box center [299, 437] width 559 height 29
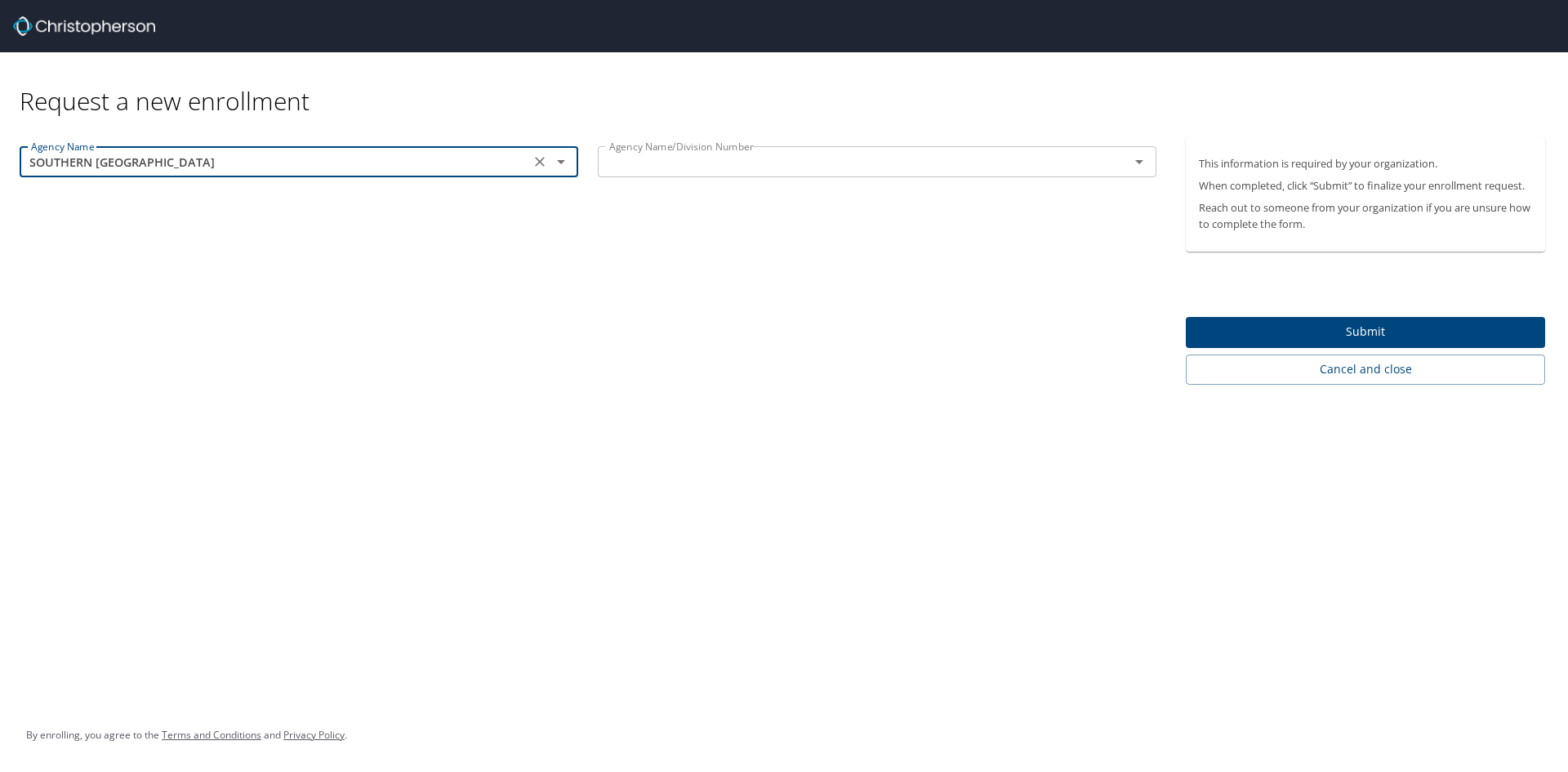
type input "SOUTHERN UNIV SHREVEPORT"
click at [739, 164] on input "text" at bounding box center [853, 161] width 501 height 21
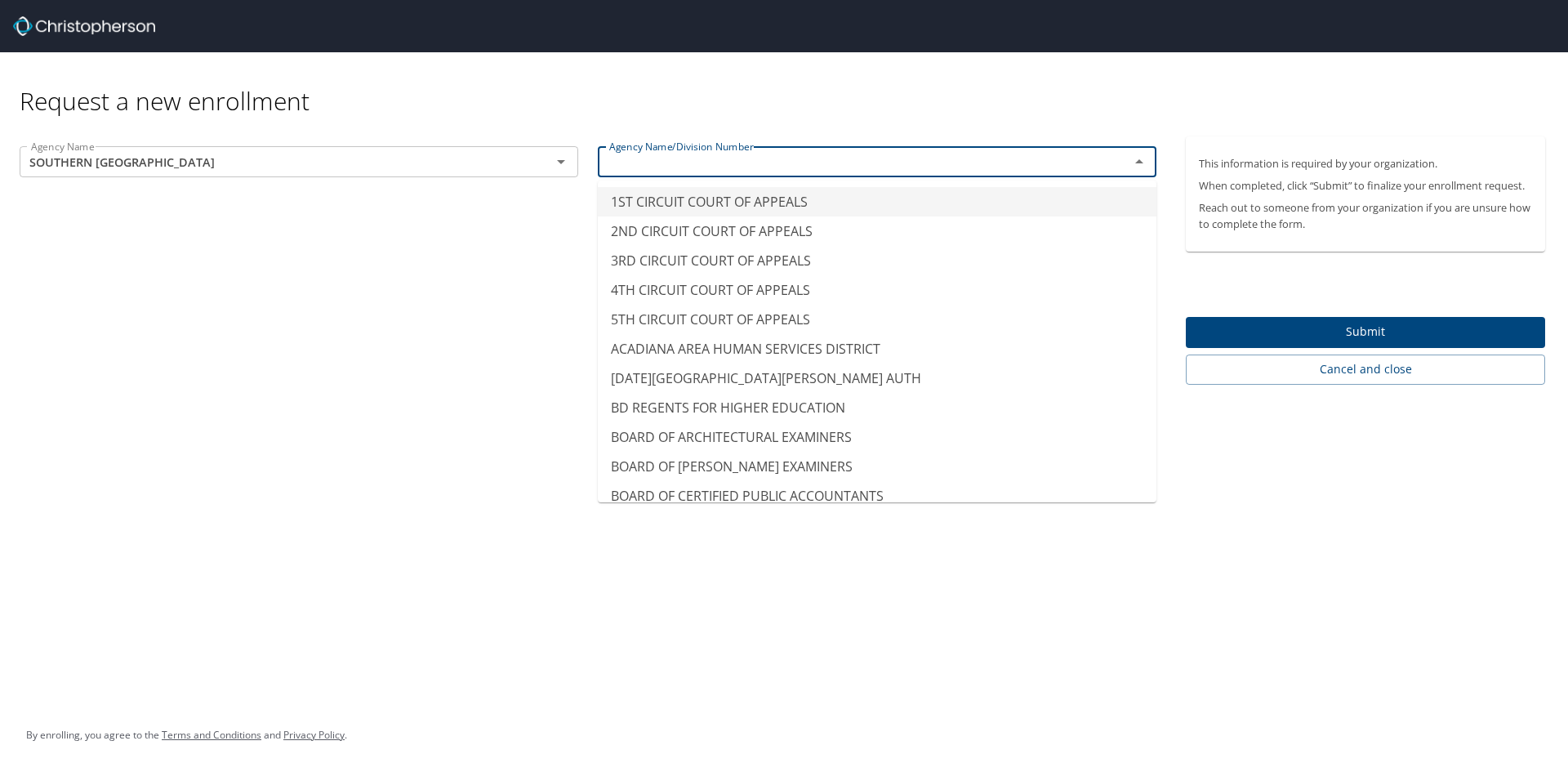
click at [739, 164] on input "text" at bounding box center [853, 161] width 501 height 21
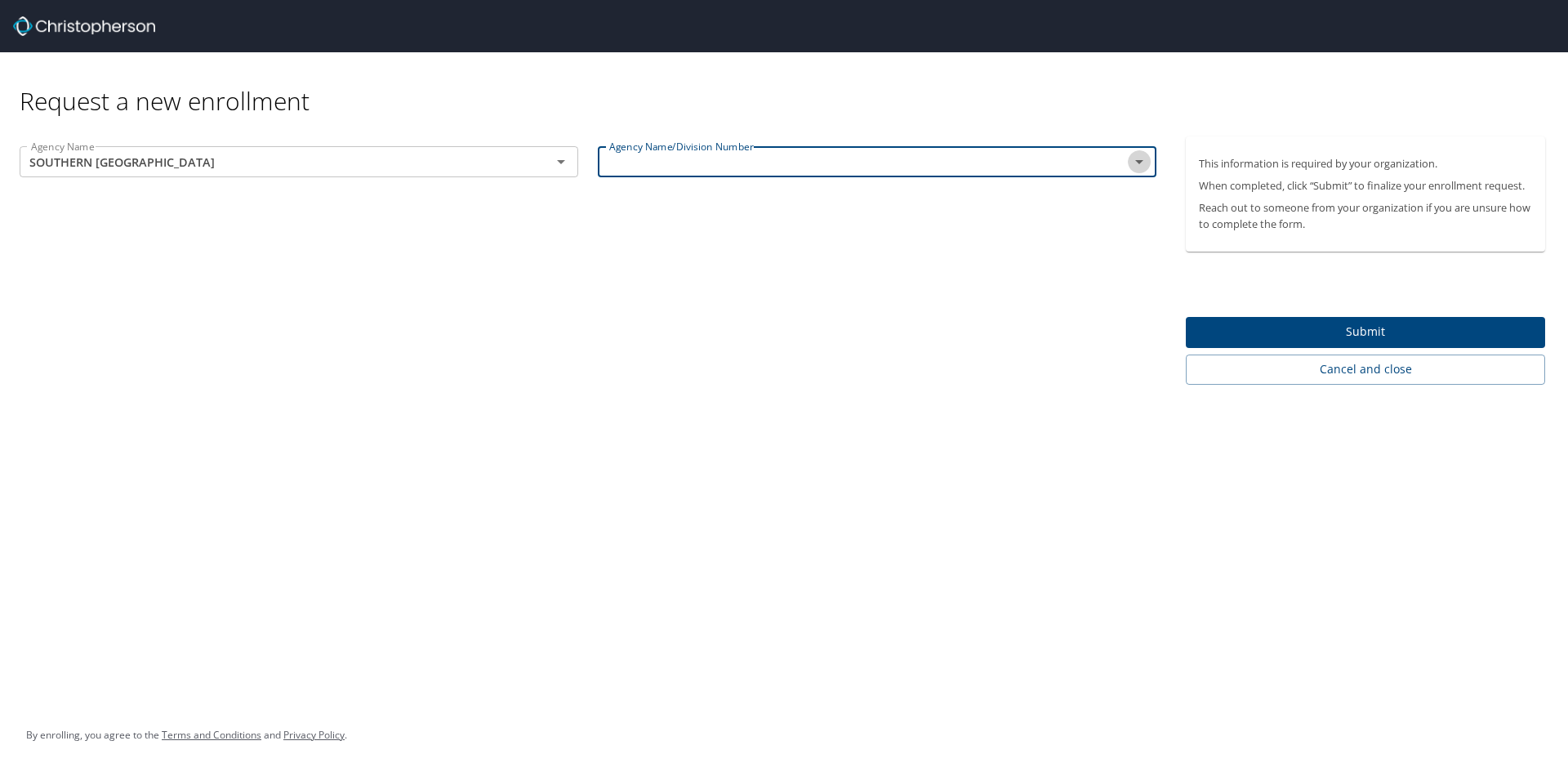
click at [1137, 167] on icon "Open" at bounding box center [1138, 161] width 20 height 20
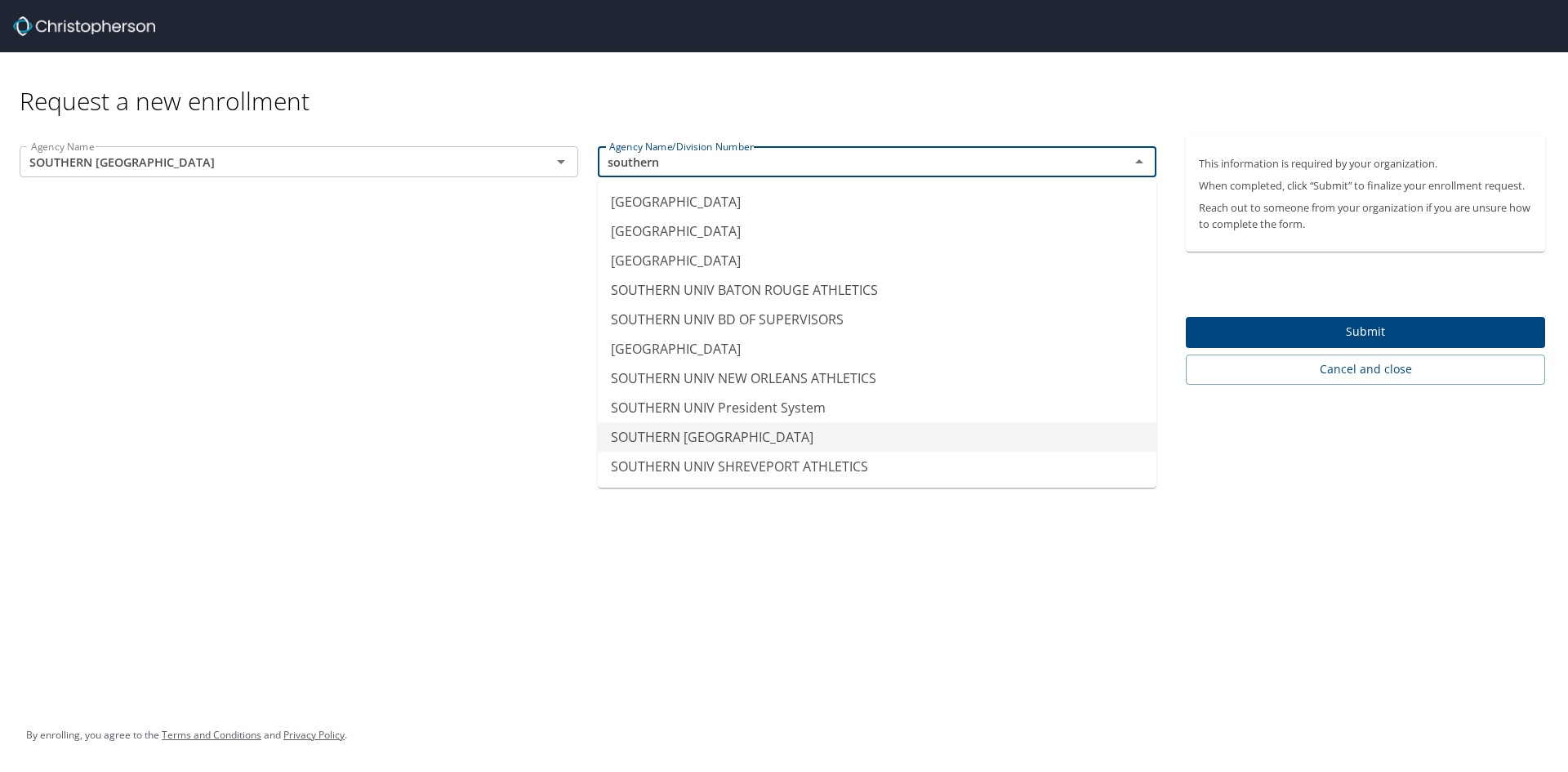
click at [836, 445] on li "SOUTHERN UNIV SHREVEPORT" at bounding box center [877, 437] width 559 height 29
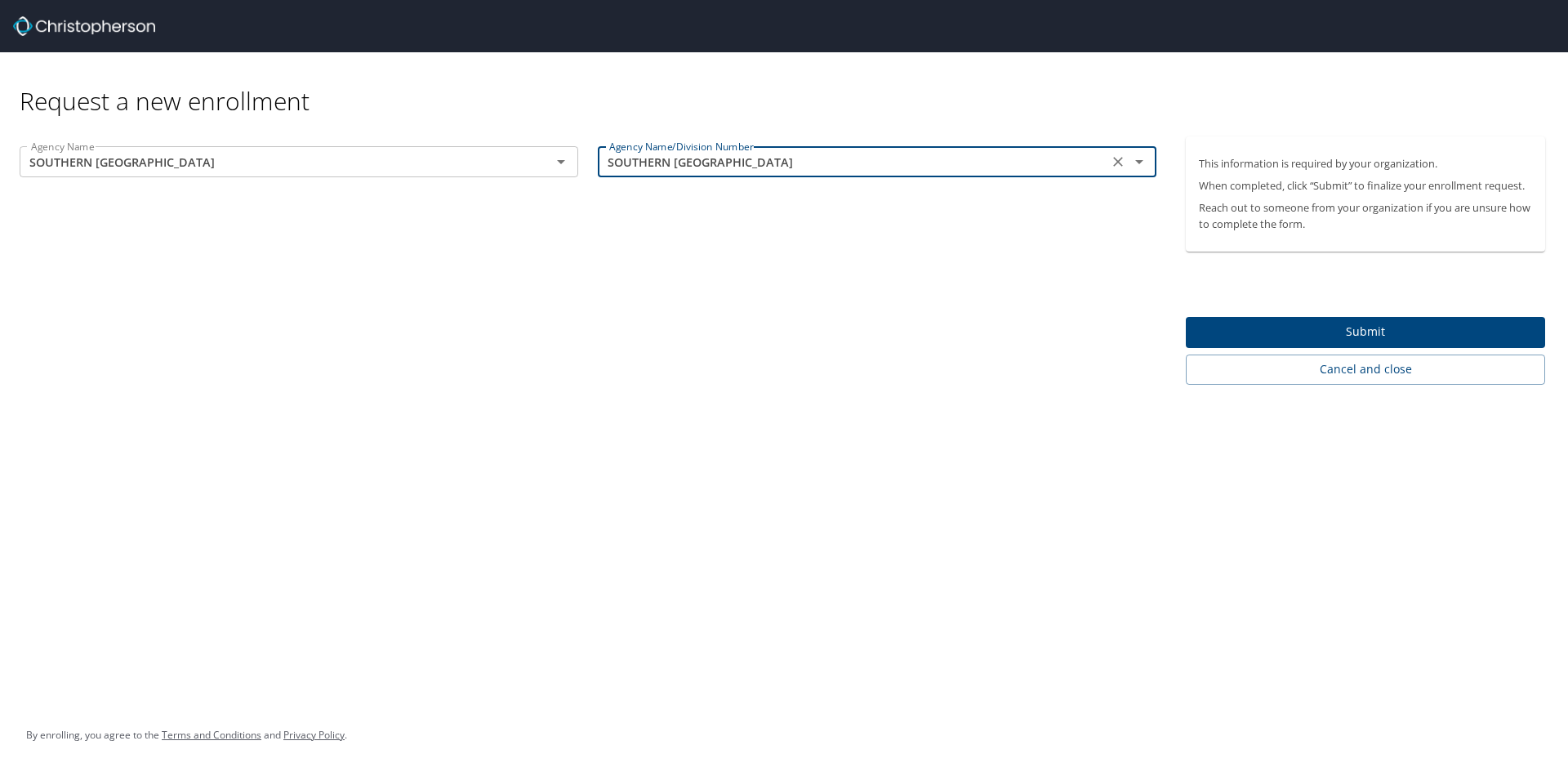
type input "SOUTHERN UNIV SHREVEPORT"
click at [1259, 332] on span "Submit" at bounding box center [1365, 332] width 333 height 21
